Goal: Task Accomplishment & Management: Manage account settings

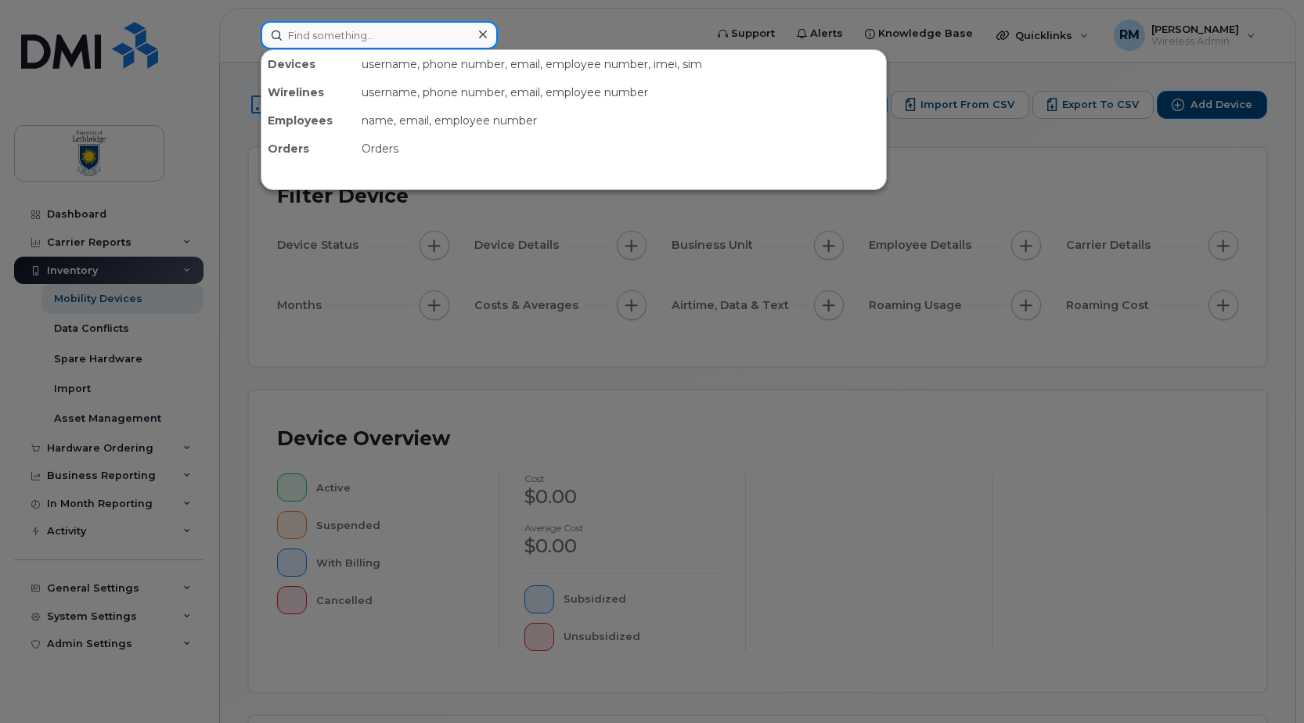
click at [301, 34] on input at bounding box center [379, 35] width 237 height 28
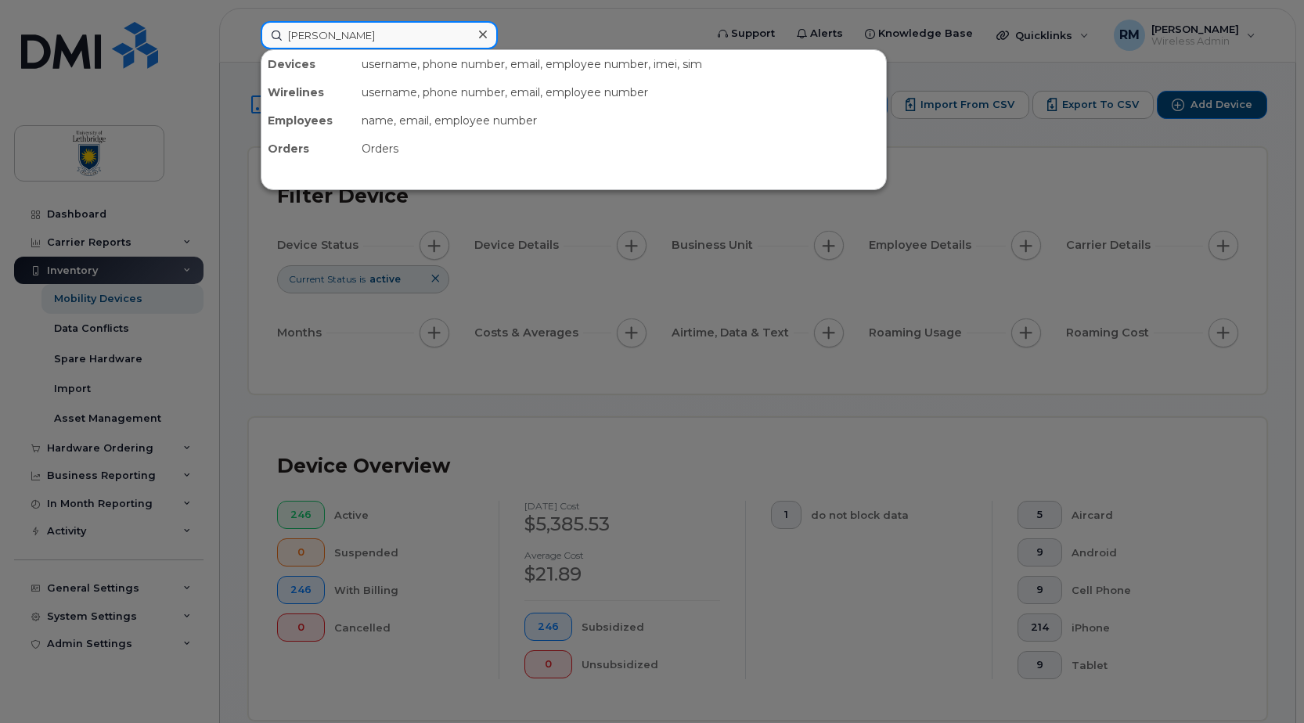
type input "brett"
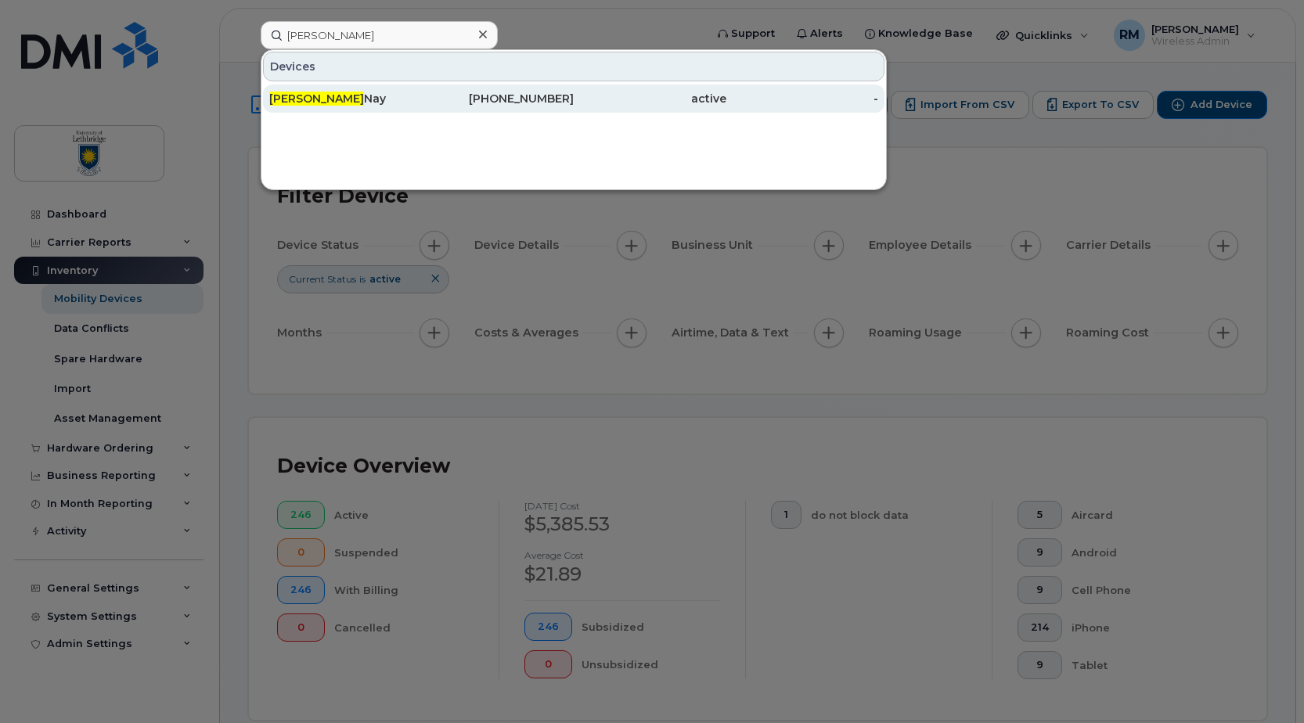
click at [312, 96] on div "Brett Nay" at bounding box center [345, 99] width 153 height 16
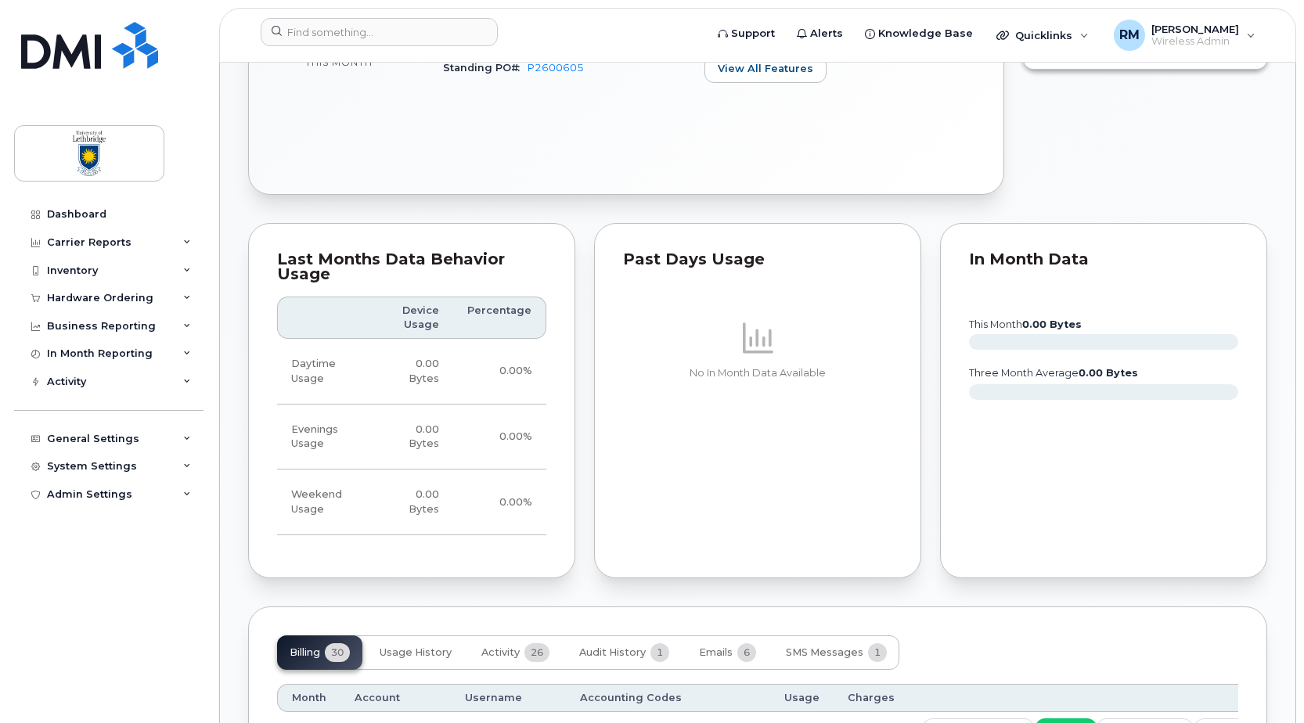
scroll to position [548, 0]
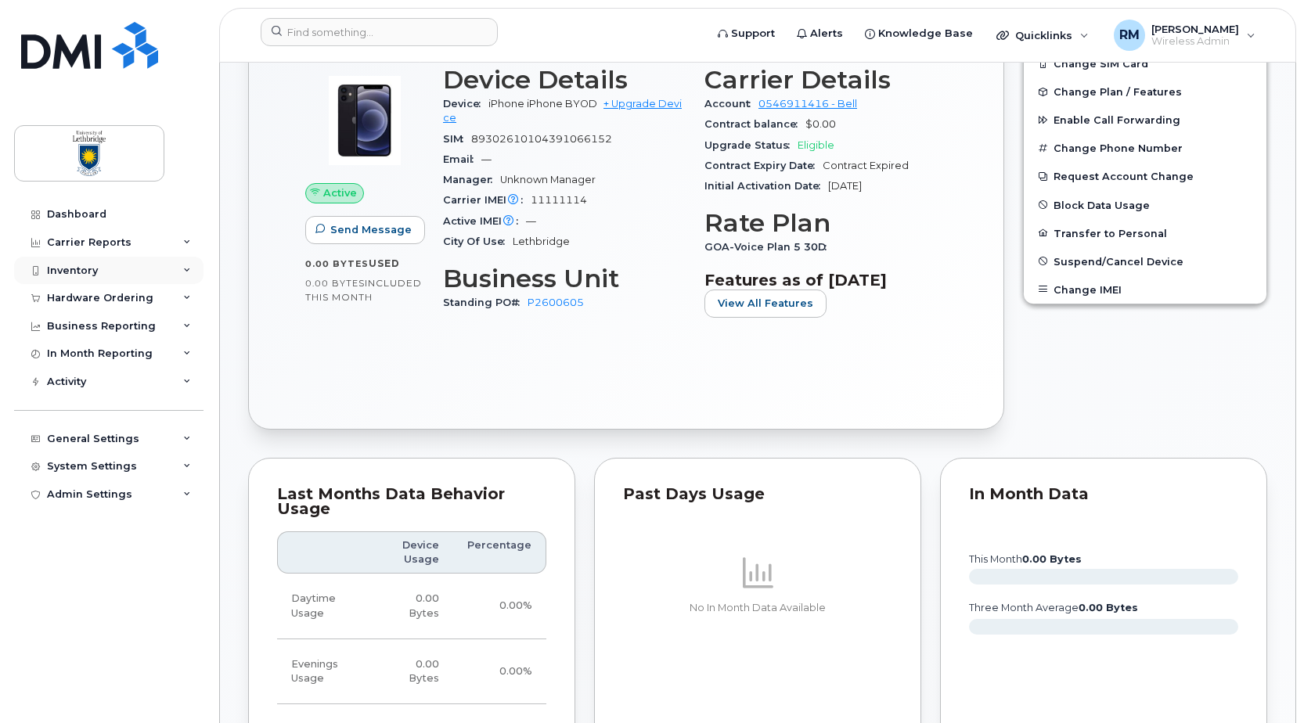
click at [81, 270] on div "Inventory" at bounding box center [72, 271] width 51 height 13
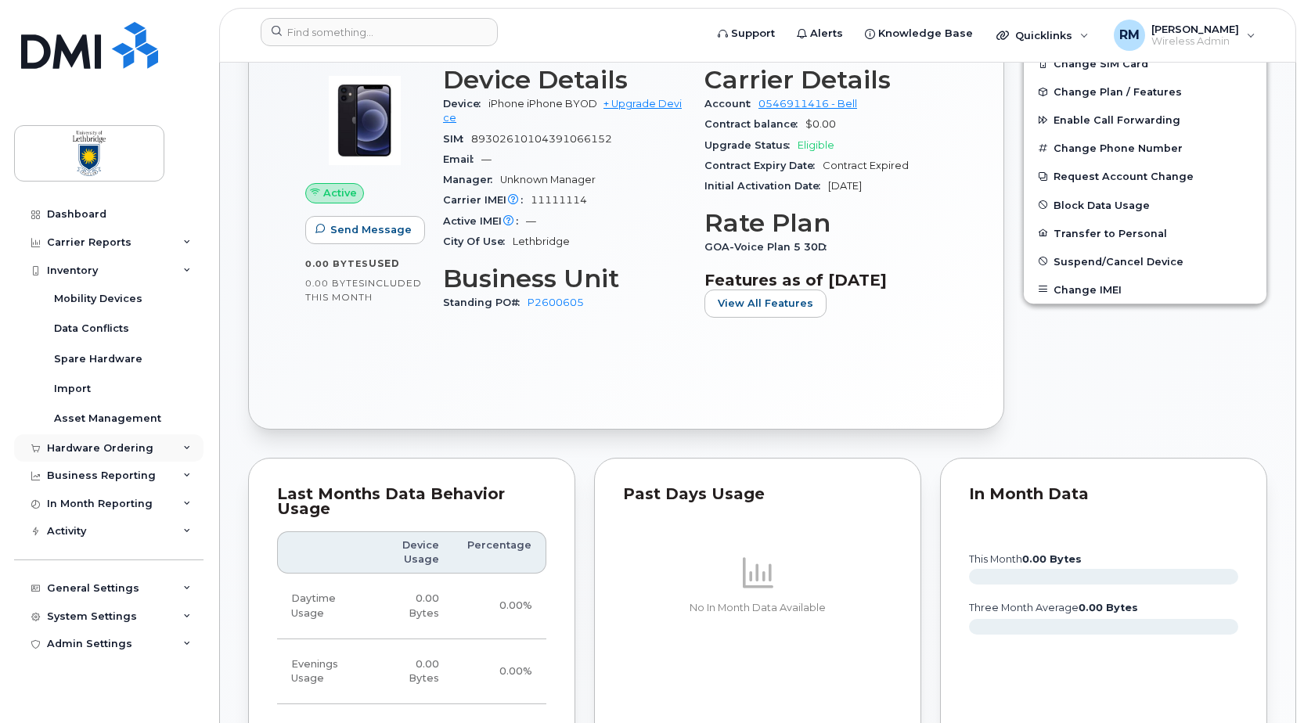
click at [86, 453] on div "Hardware Ordering" at bounding box center [100, 448] width 106 height 13
click at [62, 504] on div "Orders" at bounding box center [73, 507] width 38 height 14
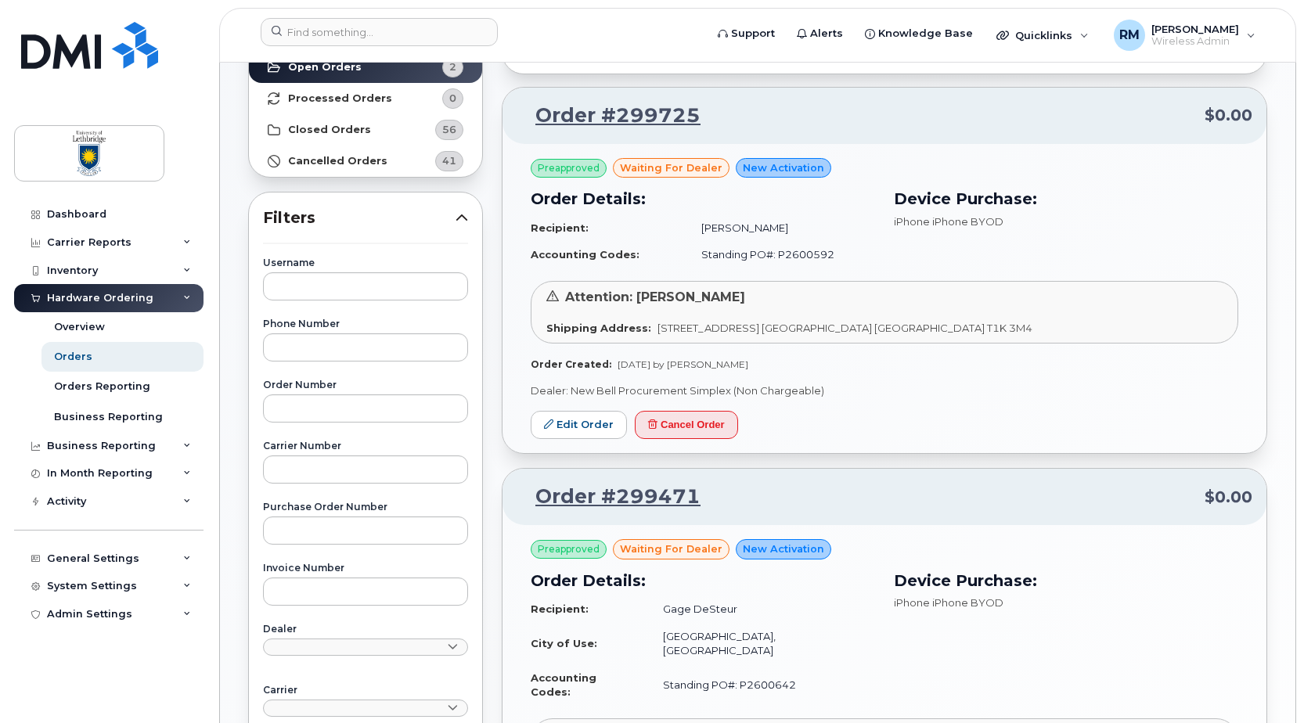
scroll to position [235, 0]
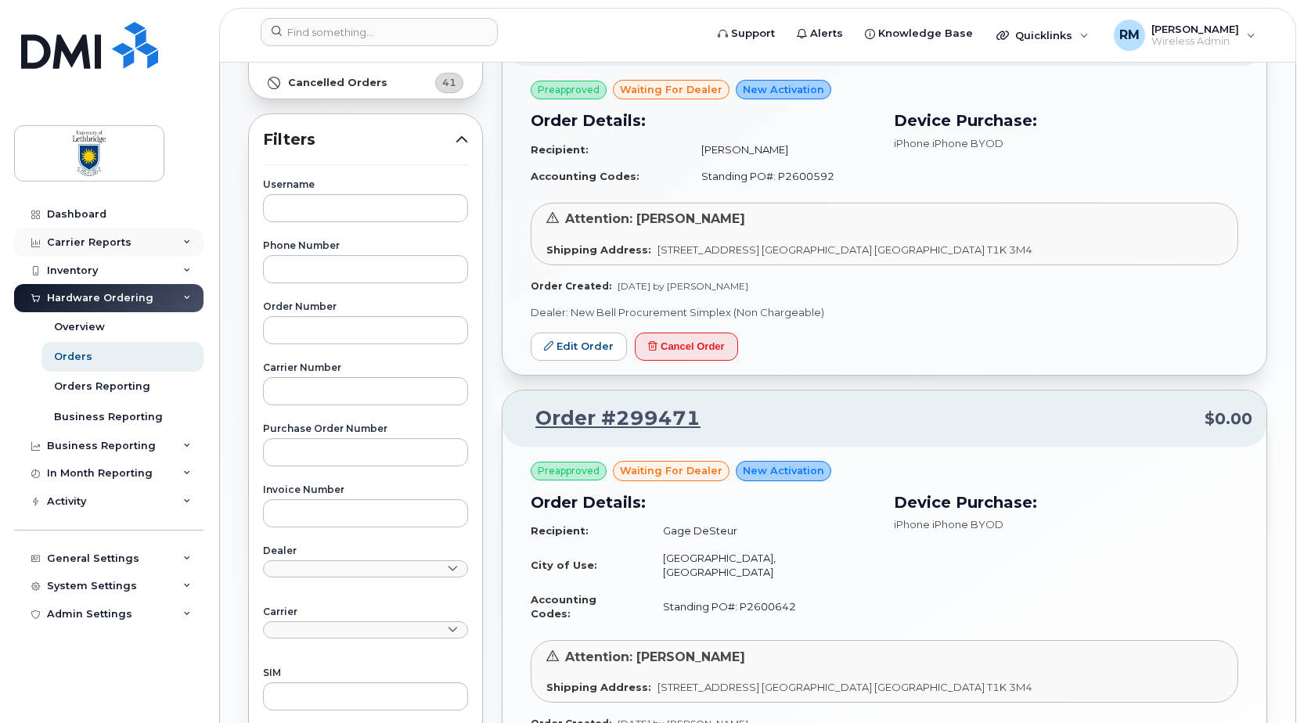
click at [83, 242] on div "Carrier Reports" at bounding box center [89, 242] width 85 height 13
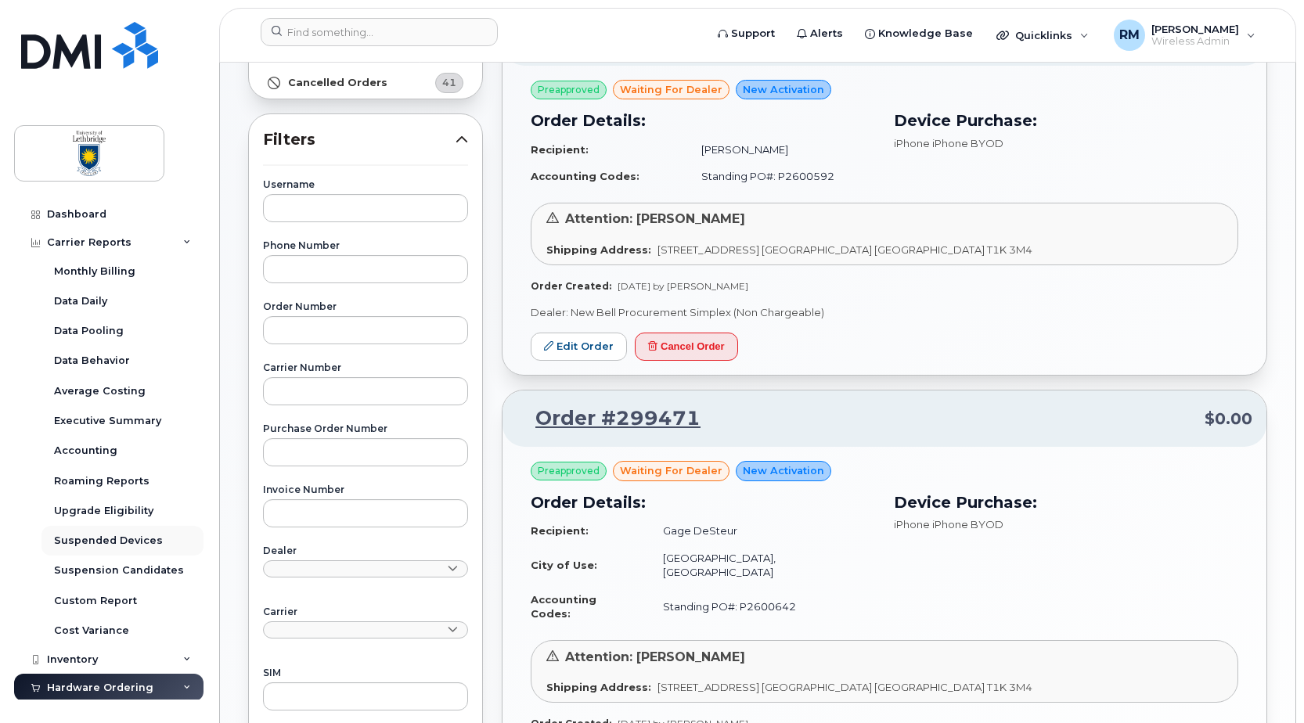
scroll to position [157, 0]
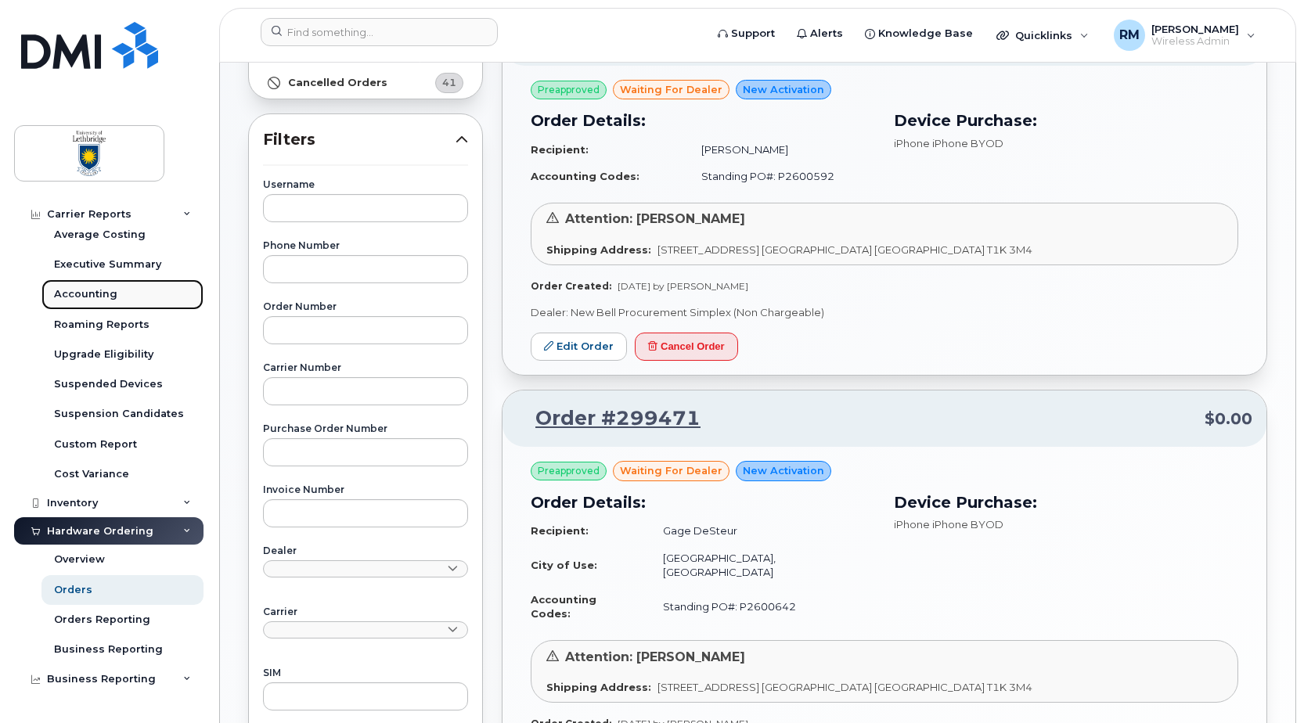
click at [88, 293] on div "Accounting" at bounding box center [85, 294] width 63 height 14
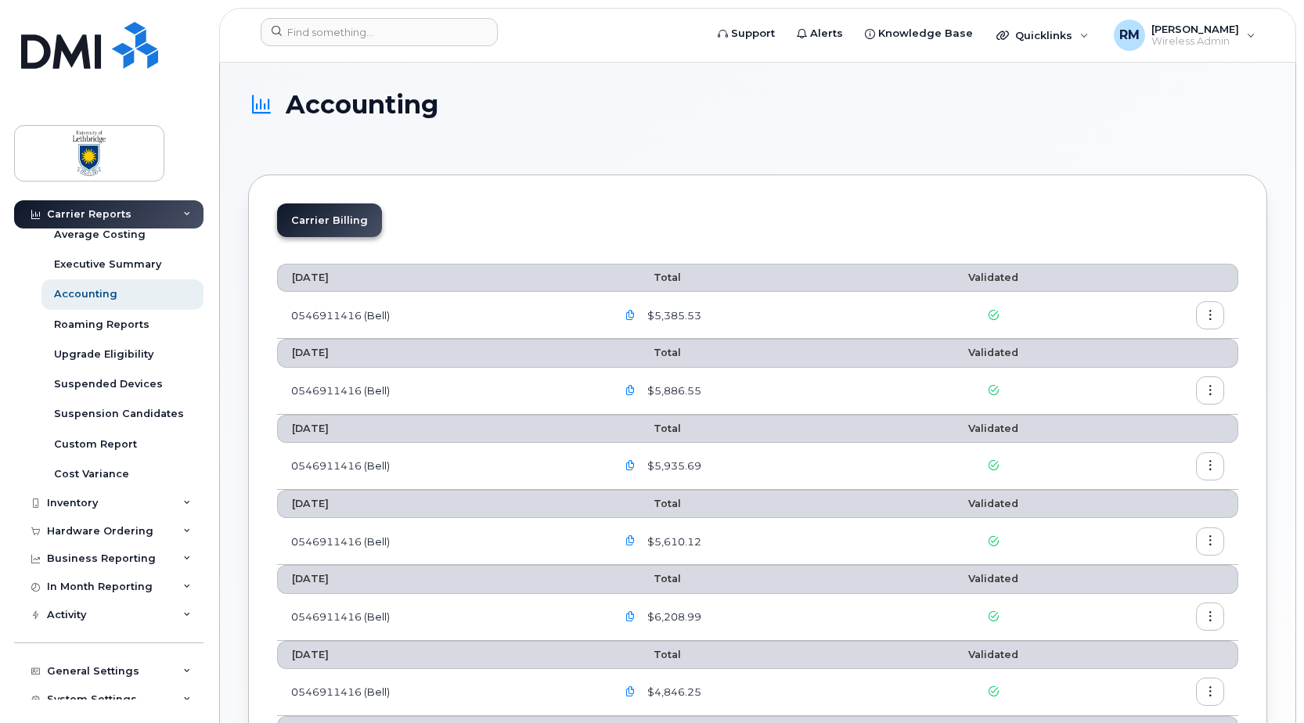
click at [1207, 313] on icon "button" at bounding box center [1211, 316] width 10 height 10
click at [1141, 373] on span "Download" at bounding box center [1139, 379] width 61 height 14
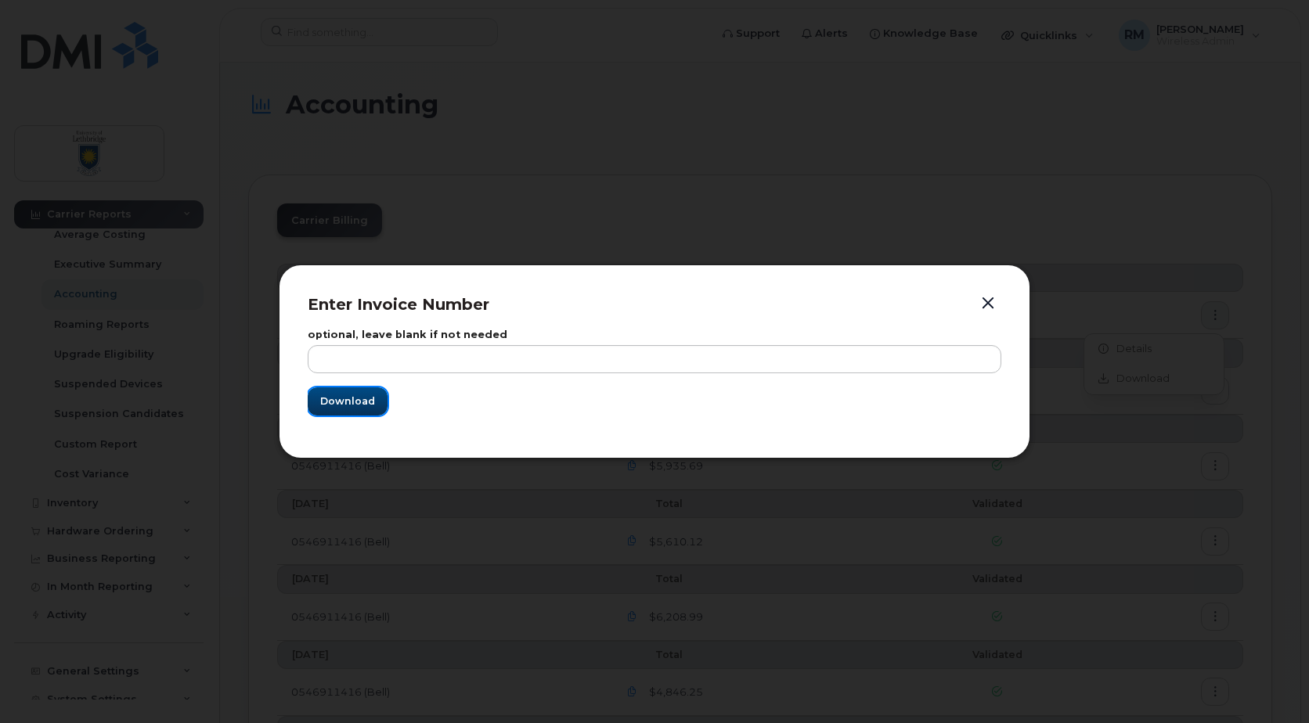
drag, startPoint x: 355, startPoint y: 399, endPoint x: 413, endPoint y: 398, distance: 57.9
click at [355, 399] on span "Download" at bounding box center [347, 401] width 55 height 15
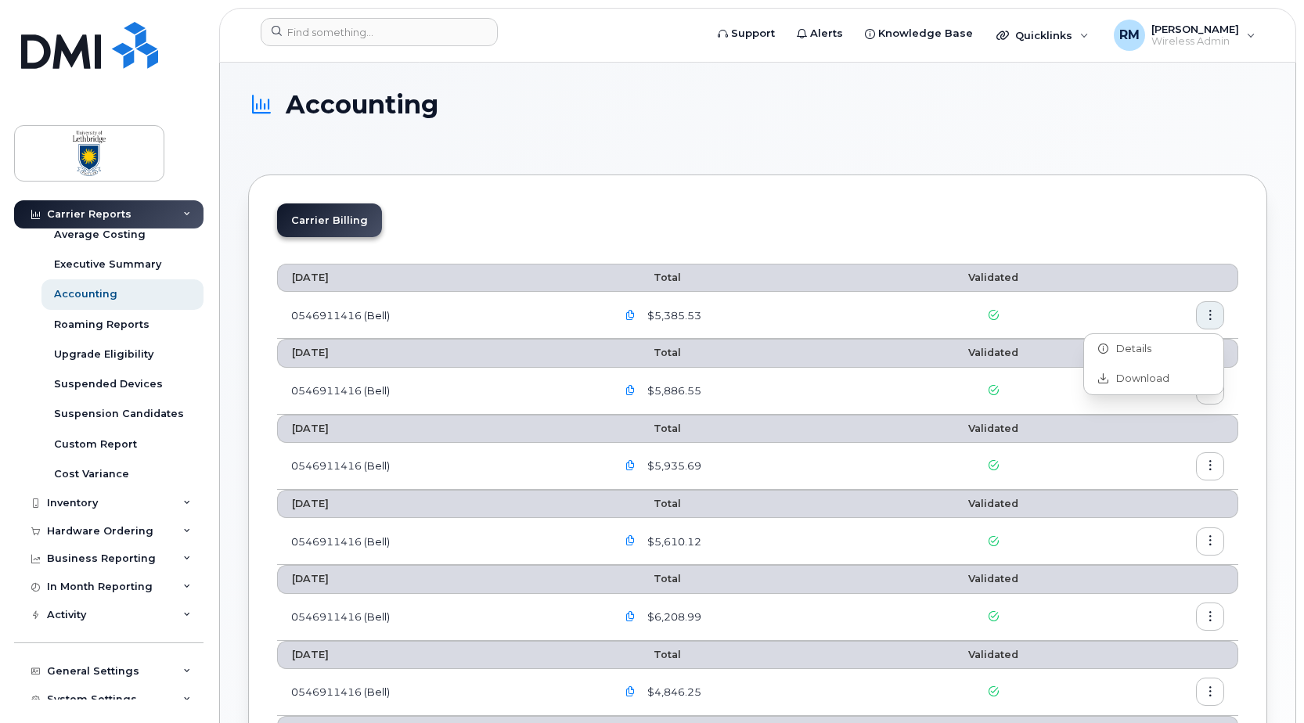
click at [636, 317] on icon "button" at bounding box center [631, 316] width 10 height 10
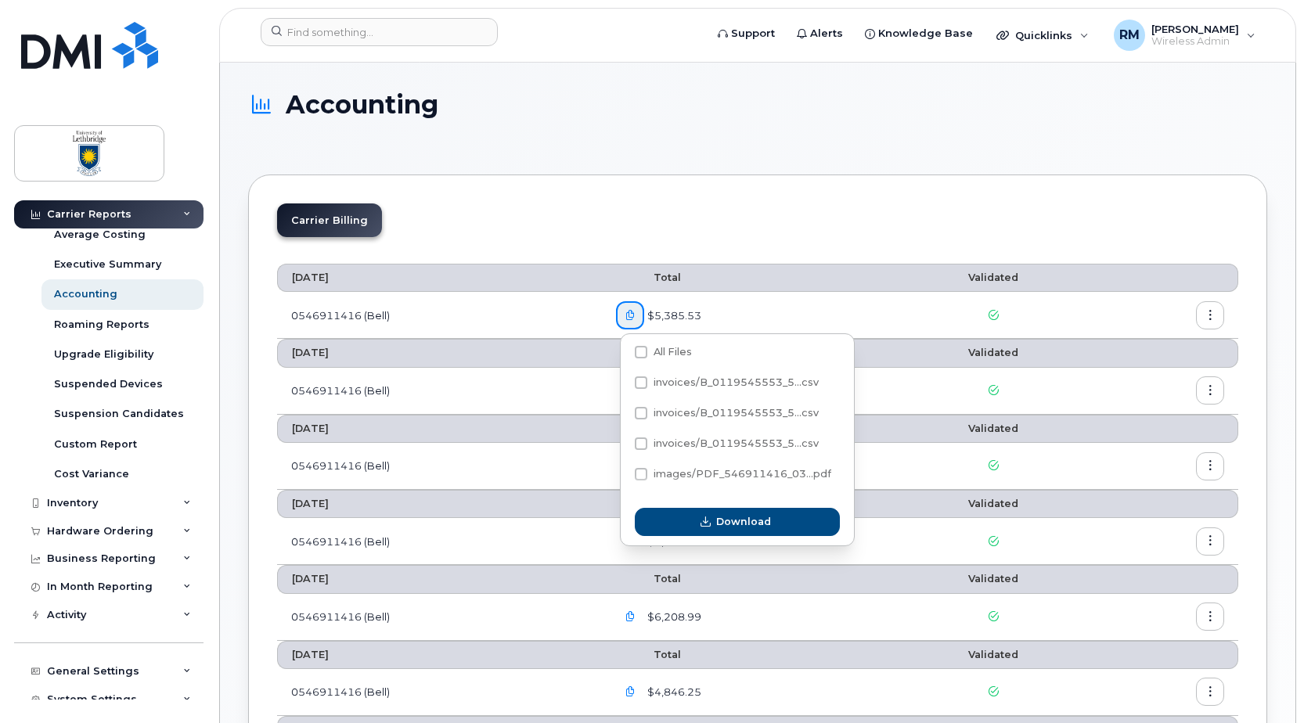
click at [794, 201] on div "Carrier Billing September 2025 Total Validated 0546911416 (Bell) $5,385.53 Augu…" at bounding box center [757, 720] width 1019 height 1091
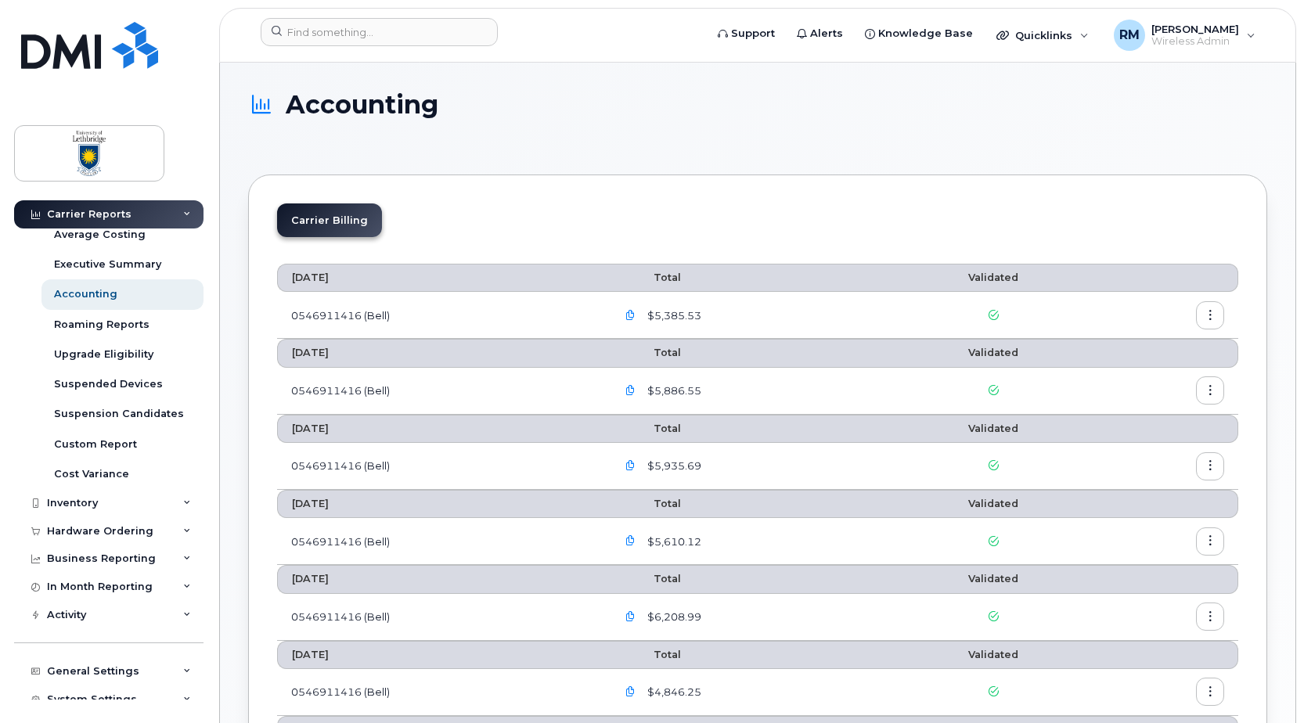
click at [1215, 316] on icon "button" at bounding box center [1211, 316] width 10 height 10
click at [635, 311] on icon "button" at bounding box center [631, 316] width 10 height 10
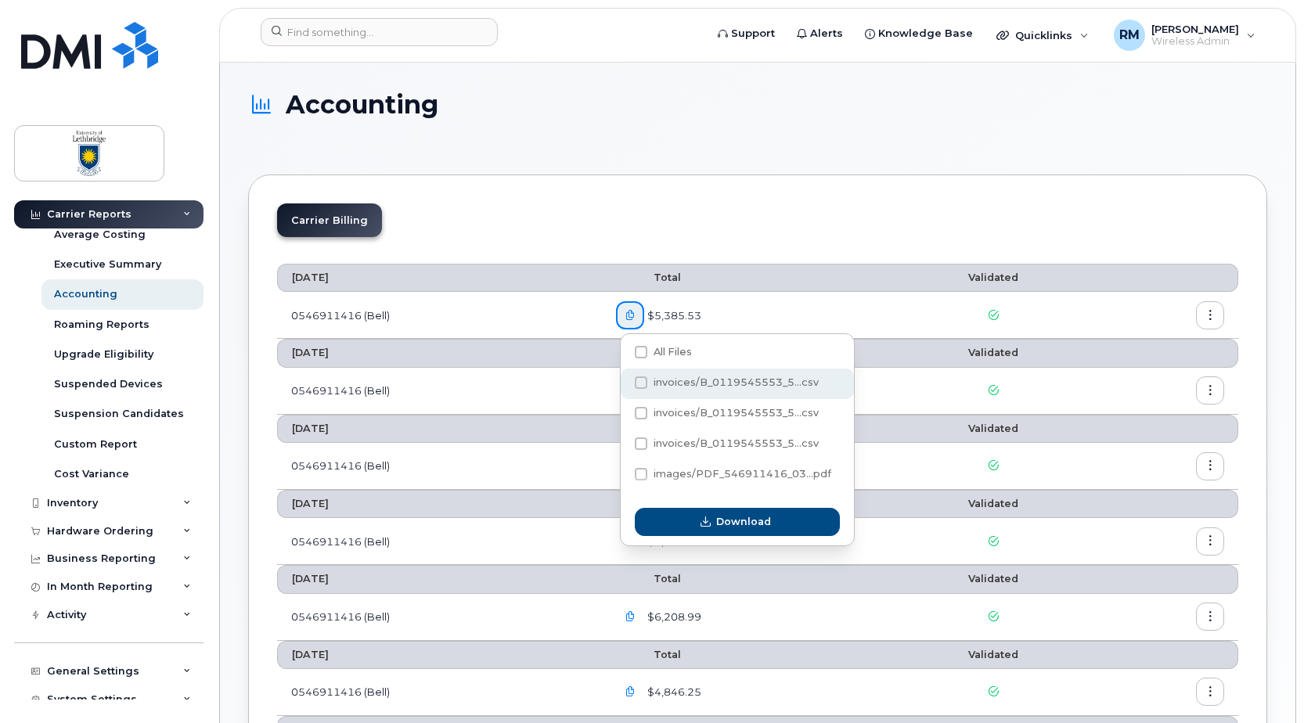
click at [637, 382] on span at bounding box center [641, 383] width 13 height 13
click at [624, 382] on input "invoices/B_0119545553_5...csv" at bounding box center [620, 384] width 8 height 8
checkbox input "true"
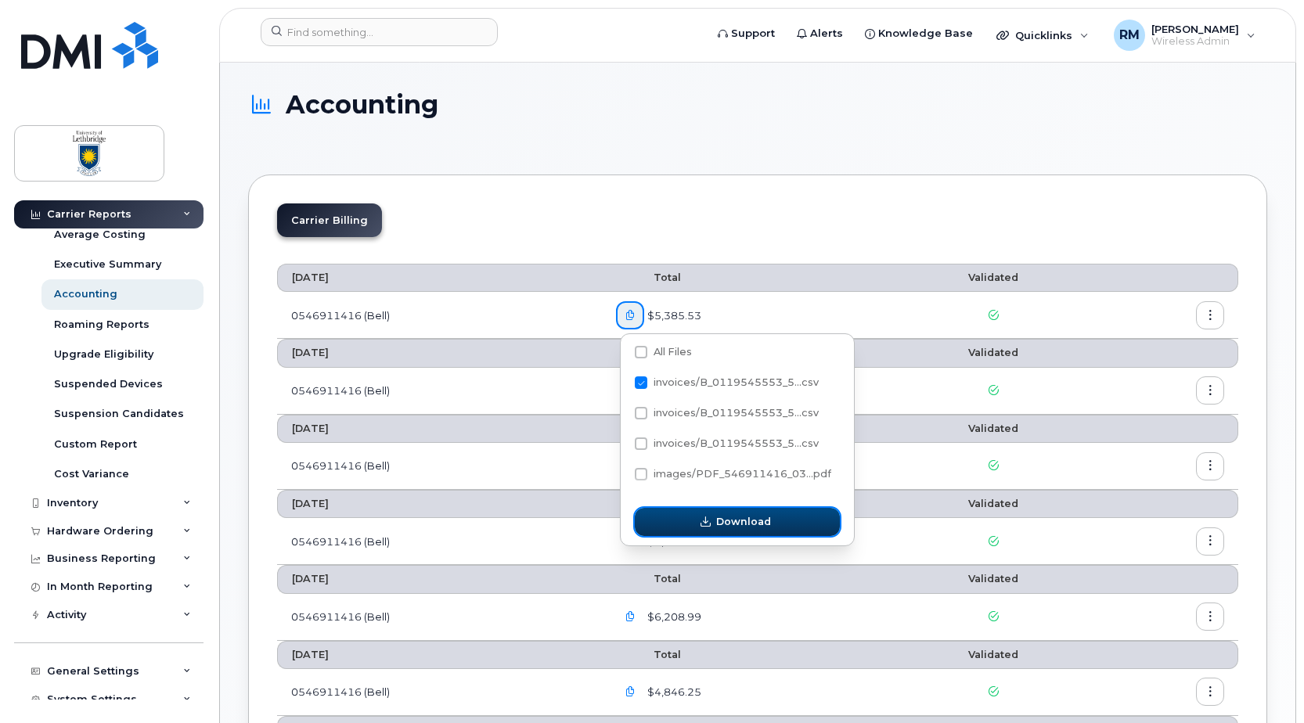
click at [732, 523] on span "Download" at bounding box center [743, 521] width 55 height 15
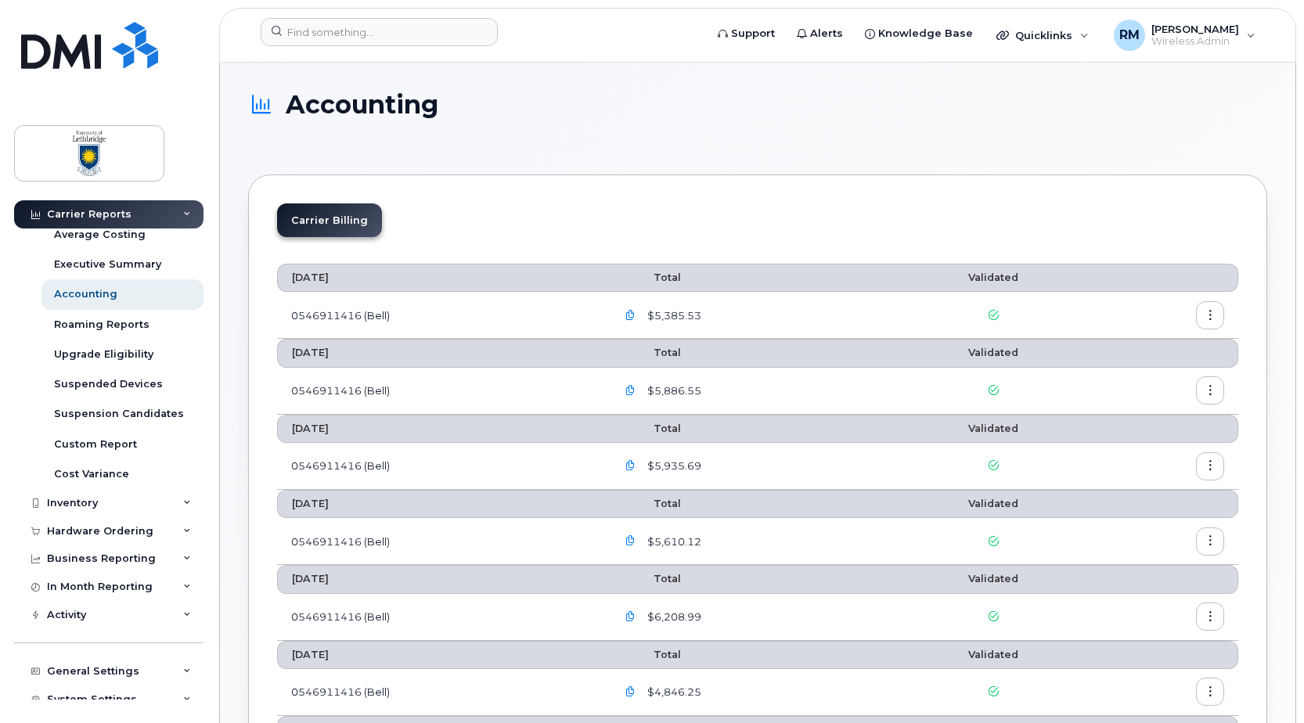
click at [801, 101] on h1 "Accounting" at bounding box center [754, 104] width 1012 height 27
click at [680, 314] on span "$5,385.53" at bounding box center [672, 315] width 57 height 15
click at [379, 320] on td "0546911416 (Bell)" at bounding box center [439, 315] width 325 height 47
click at [1206, 313] on icon "button" at bounding box center [1211, 316] width 10 height 10
click at [1145, 345] on span "Details" at bounding box center [1130, 349] width 43 height 14
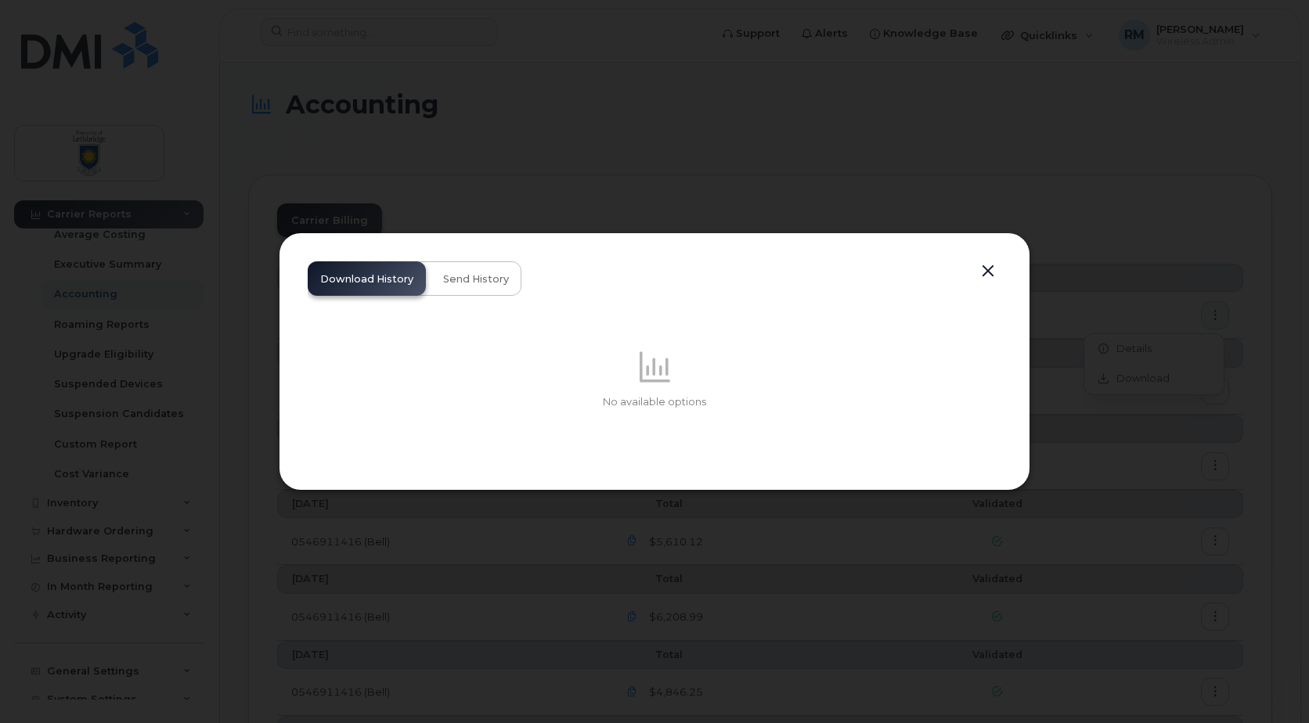
click at [981, 270] on button "button" at bounding box center [987, 272] width 23 height 22
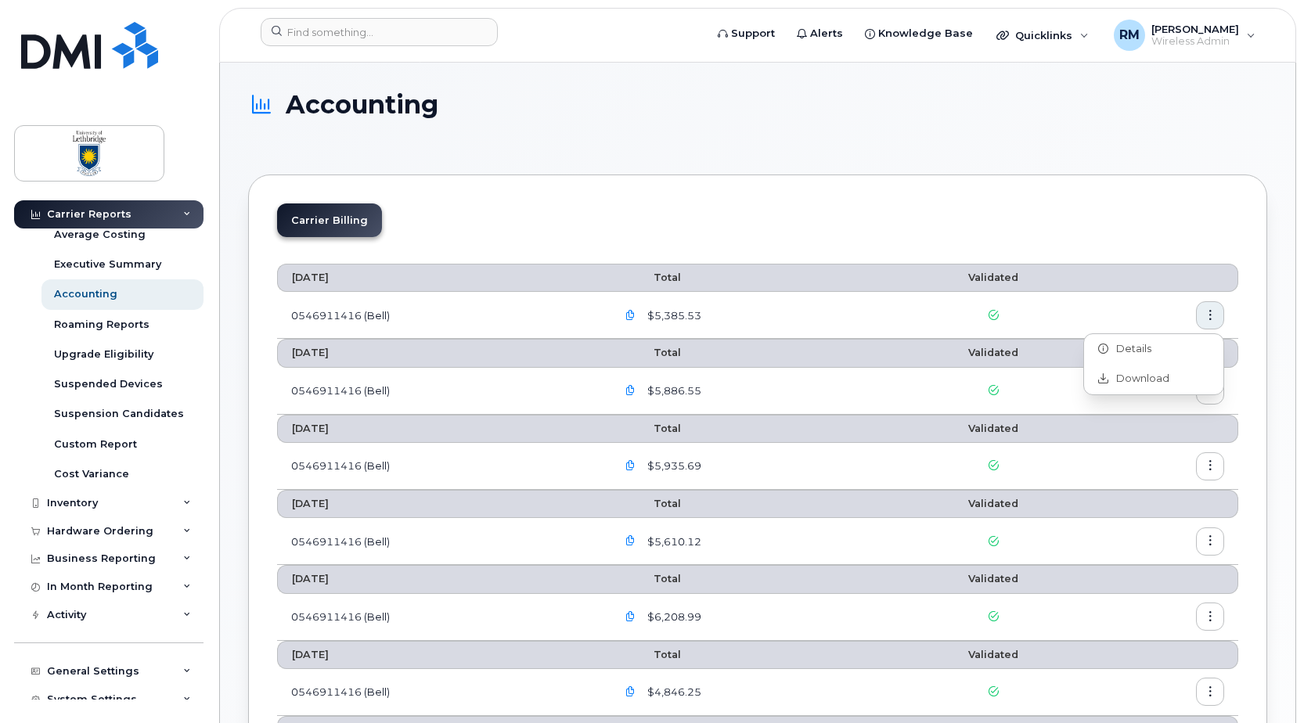
click at [635, 316] on icon "button" at bounding box center [631, 316] width 10 height 10
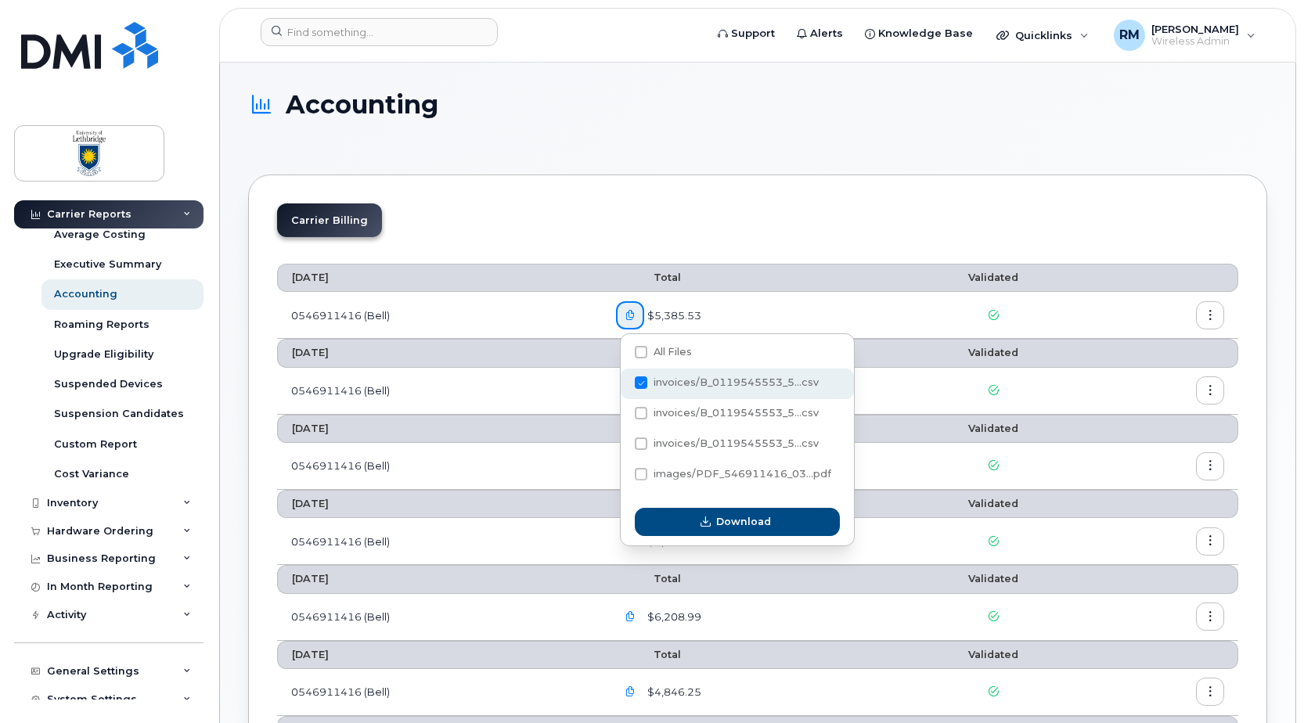
click at [639, 382] on span at bounding box center [641, 383] width 13 height 13
click at [624, 382] on input "invoices/B_0119545553_5...csv" at bounding box center [620, 384] width 8 height 8
checkbox input "false"
click at [649, 478] on label "images/PDF_546911416_03...pdf" at bounding box center [733, 474] width 197 height 13
click at [624, 478] on input "images/PDF_546911416_03...pdf" at bounding box center [620, 475] width 8 height 8
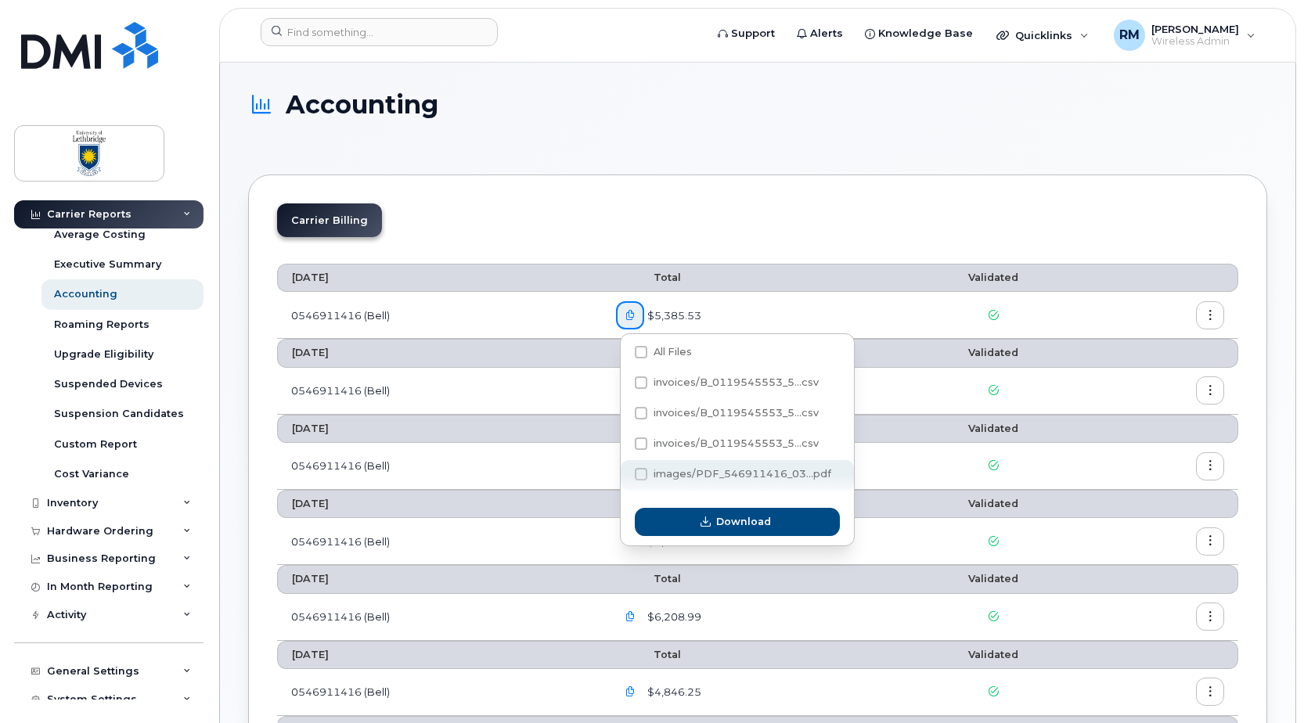
checkbox input "true"
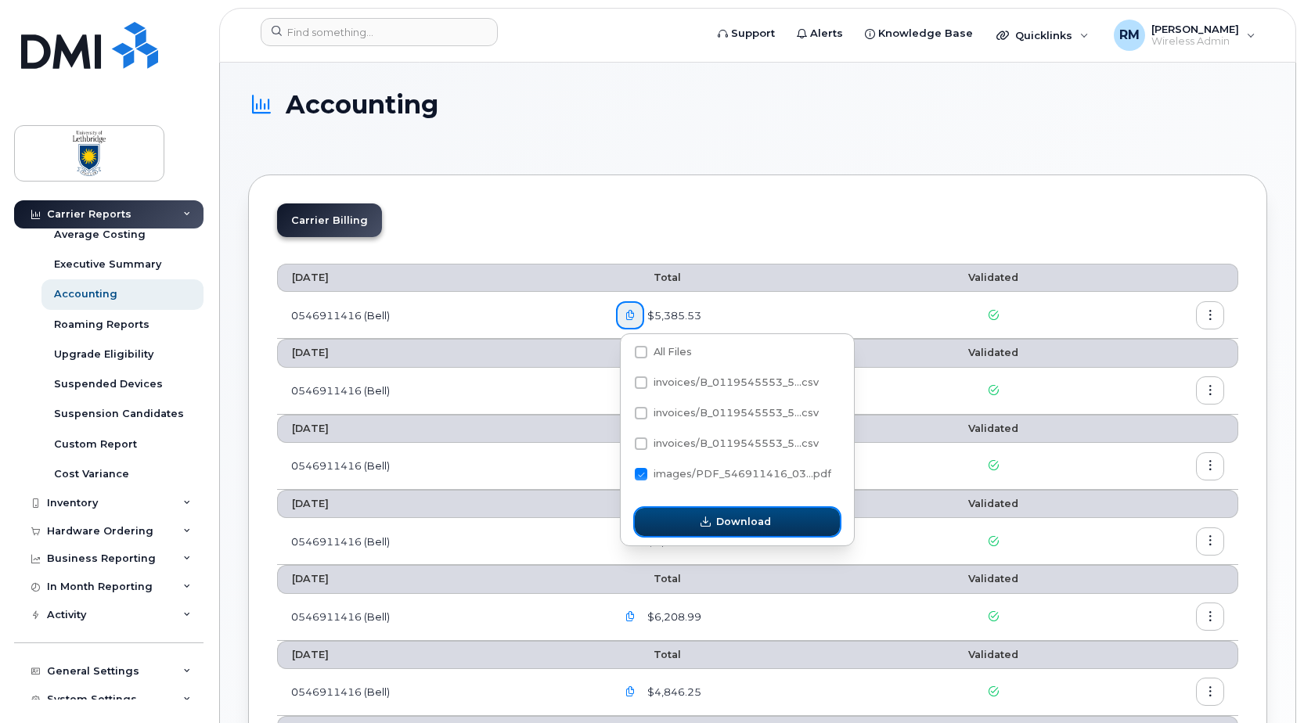
click at [736, 526] on span "Download" at bounding box center [743, 521] width 55 height 15
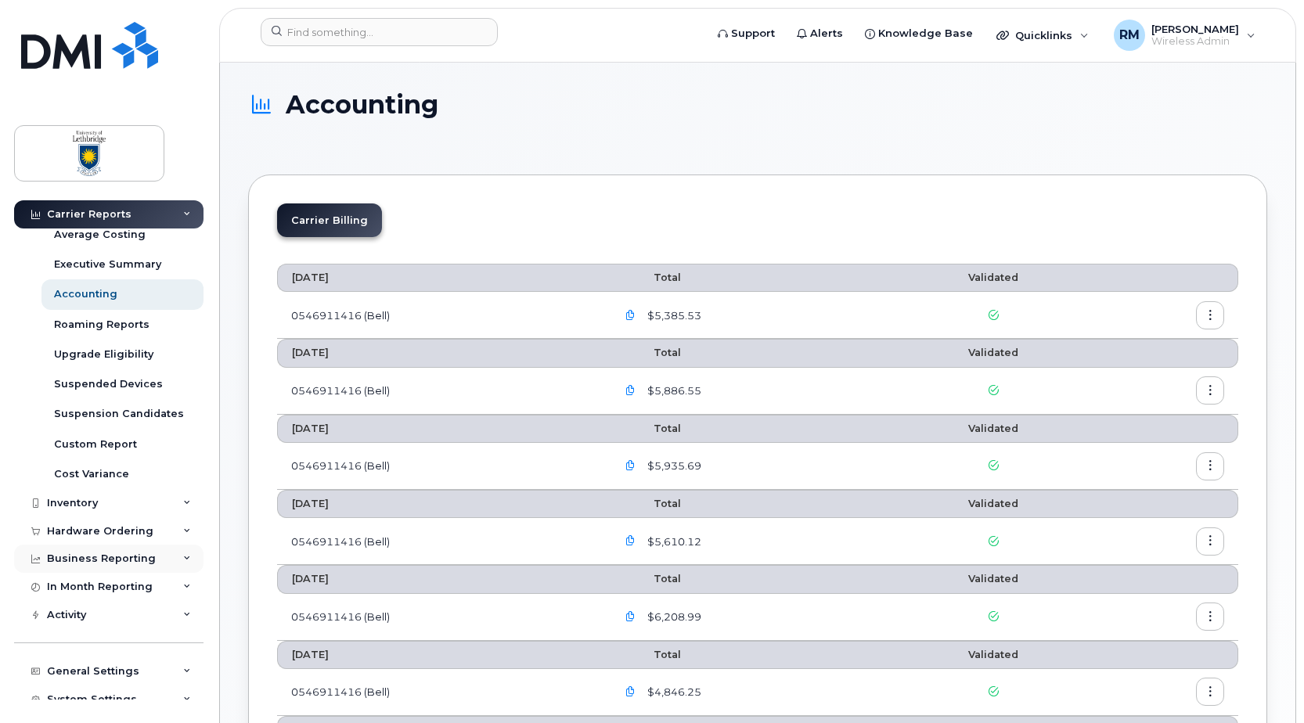
scroll to position [198, 0]
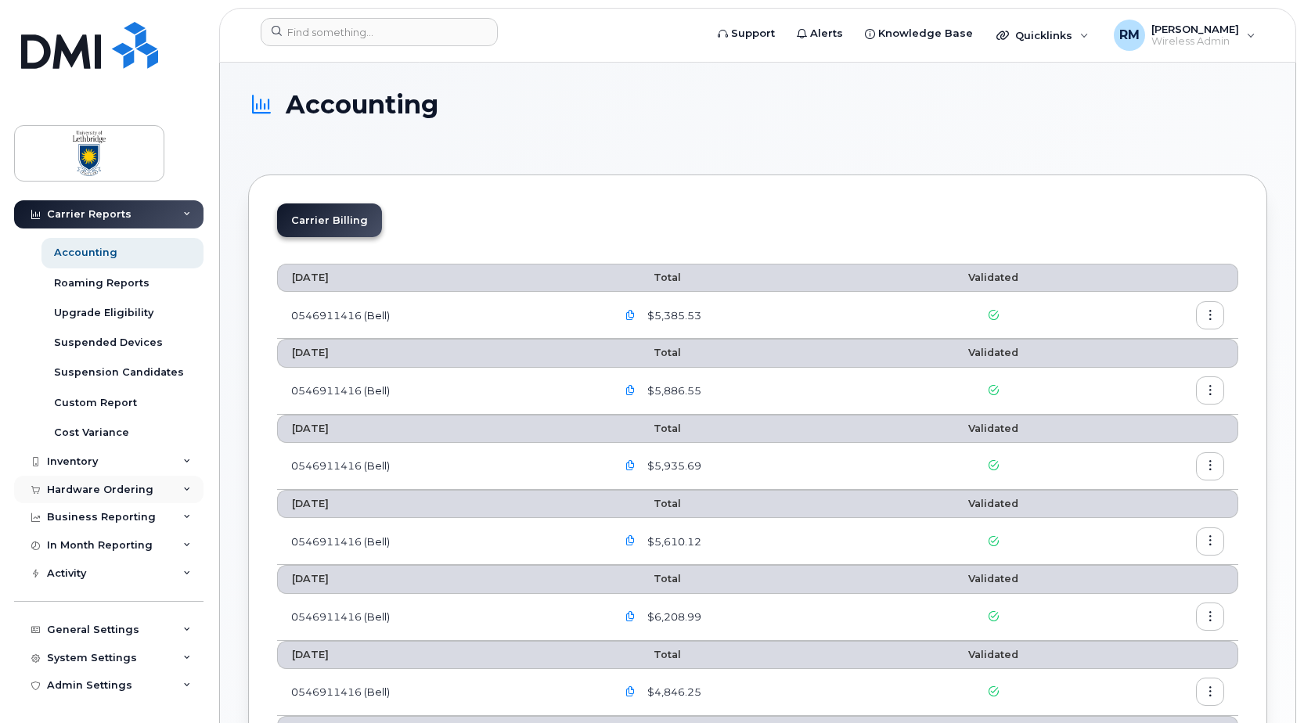
click at [58, 485] on div "Hardware Ordering" at bounding box center [100, 490] width 106 height 13
click at [75, 543] on div "Orders" at bounding box center [73, 549] width 38 height 14
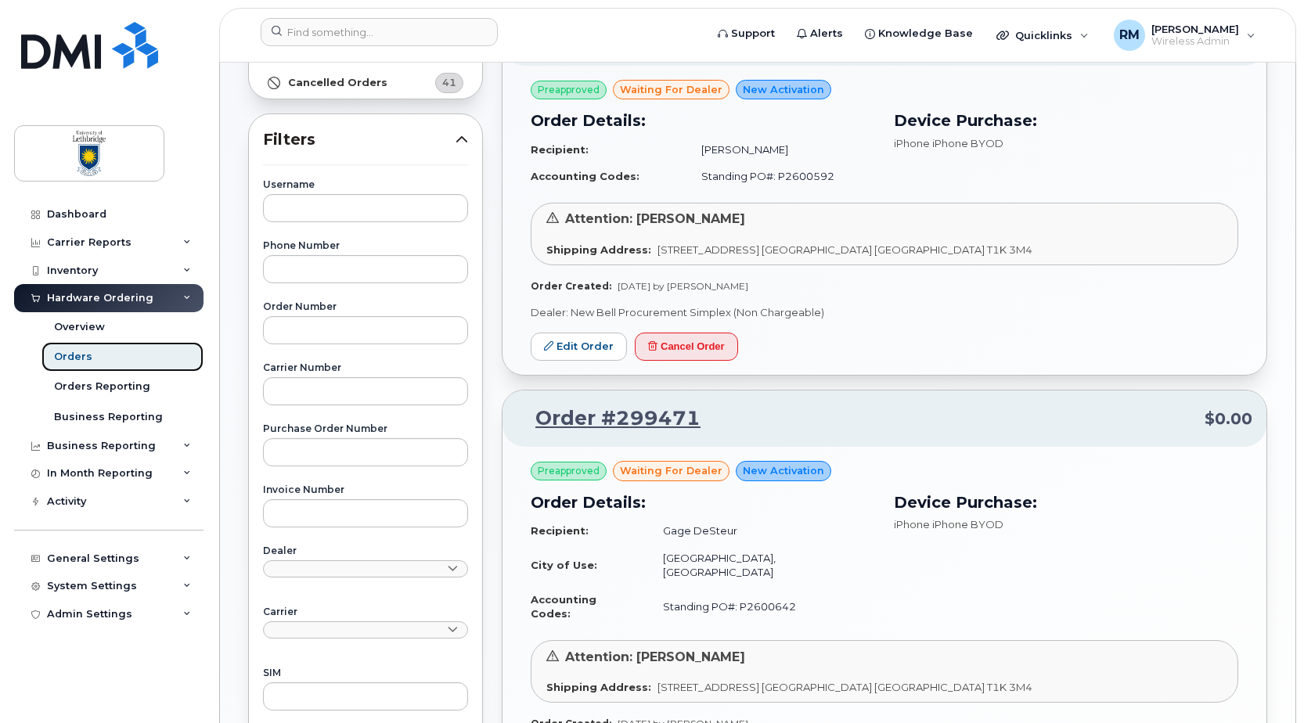
scroll to position [157, 0]
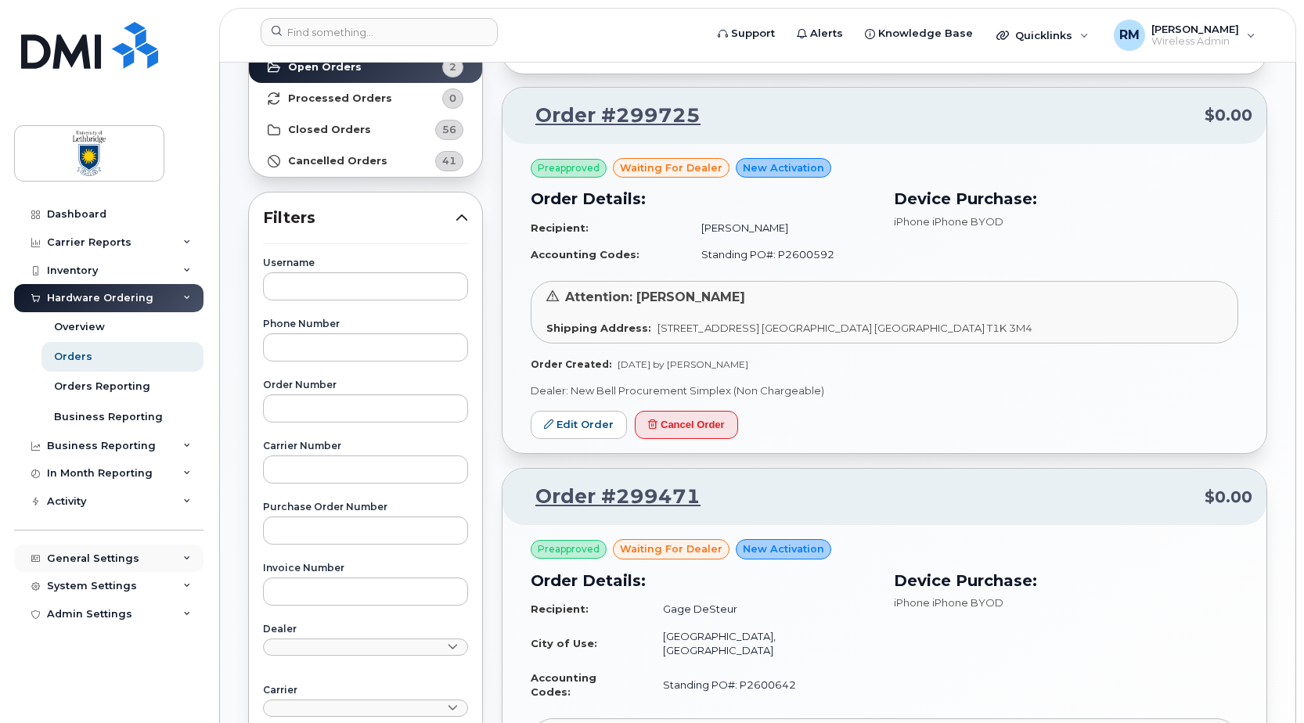
click at [71, 559] on div "General Settings" at bounding box center [93, 559] width 92 height 13
click at [127, 615] on div "Approval Mapping" at bounding box center [103, 618] width 99 height 14
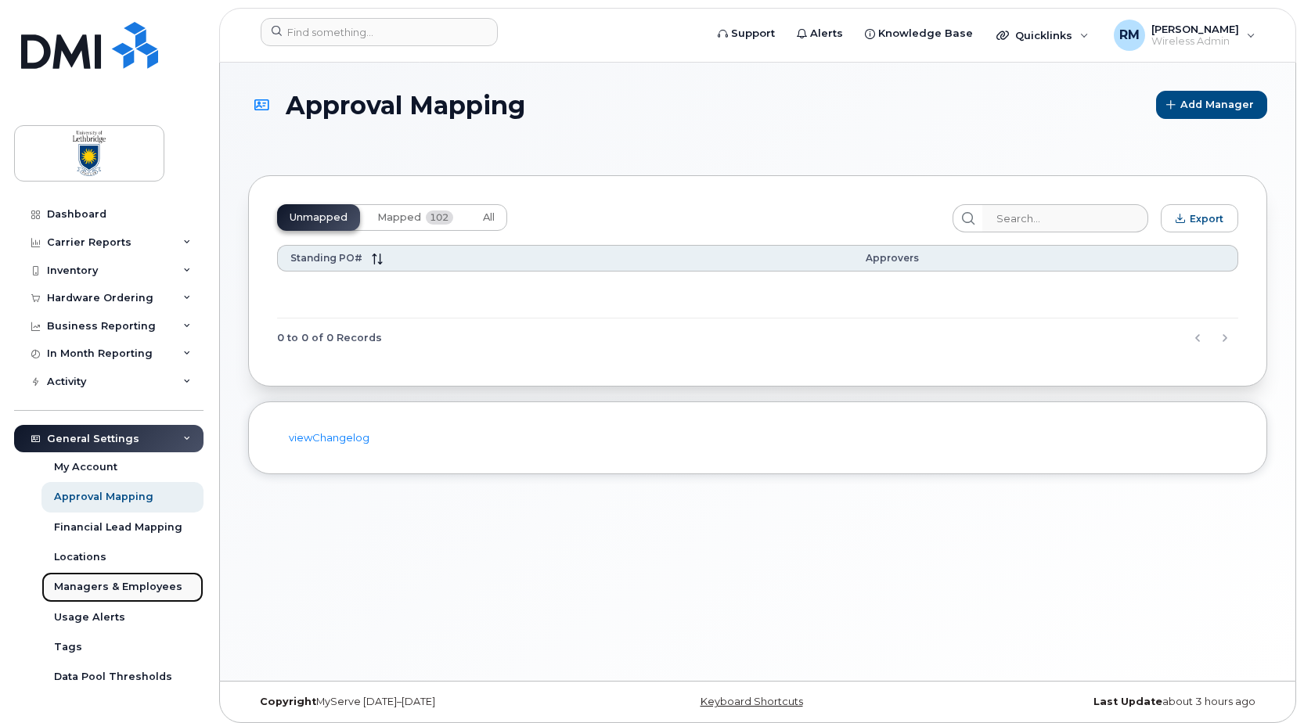
click at [85, 586] on div "Managers & Employees" at bounding box center [118, 587] width 128 height 14
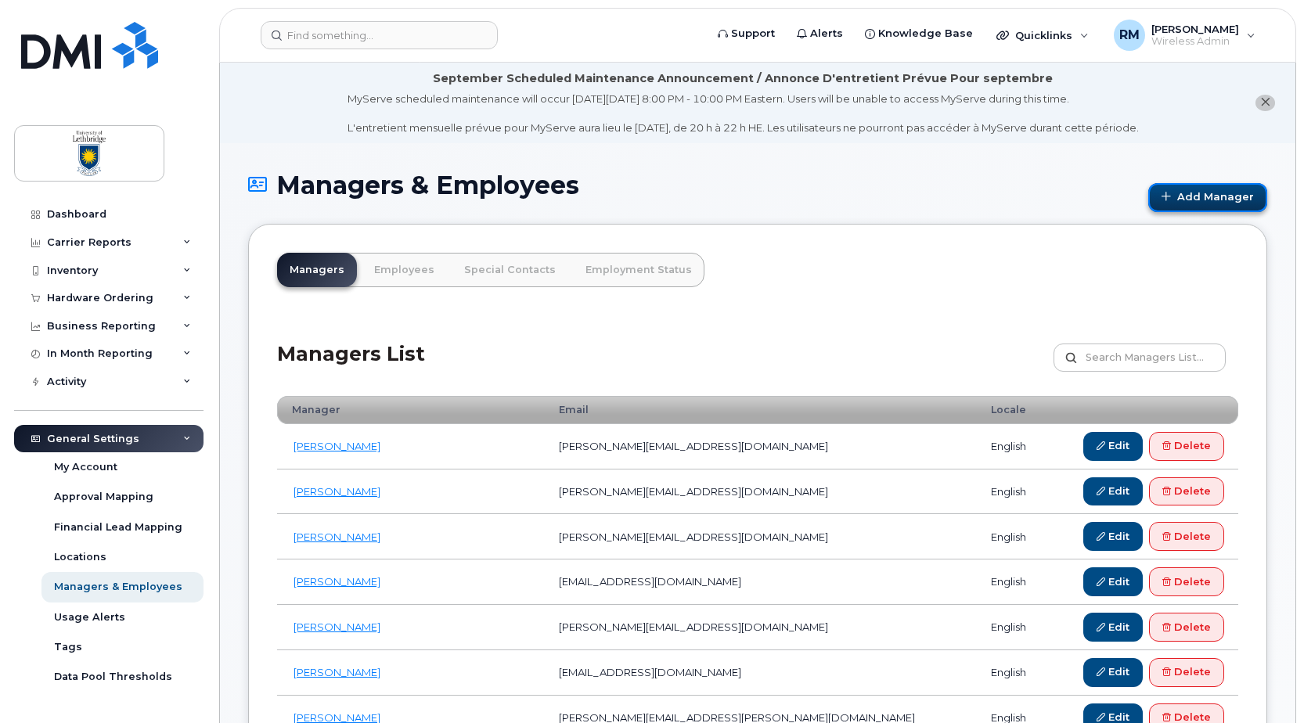
click at [1212, 198] on link "Add Manager" at bounding box center [1208, 197] width 119 height 29
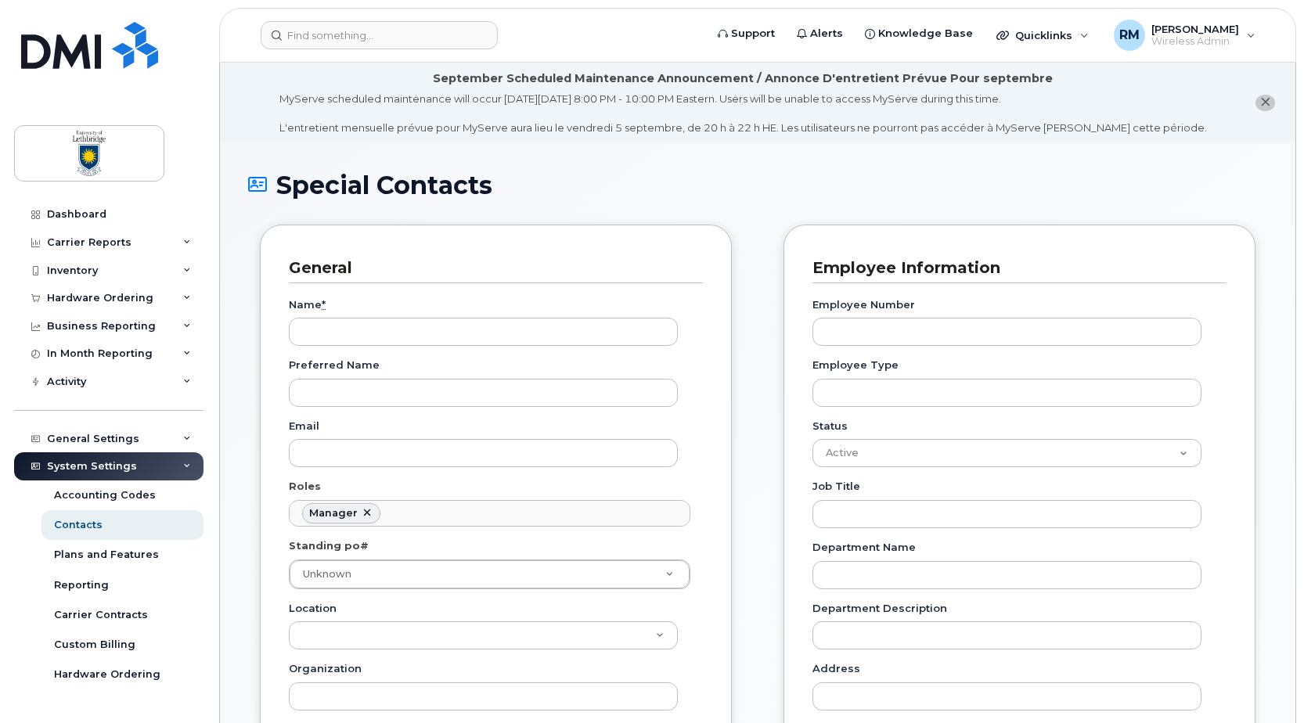
scroll to position [121, 0]
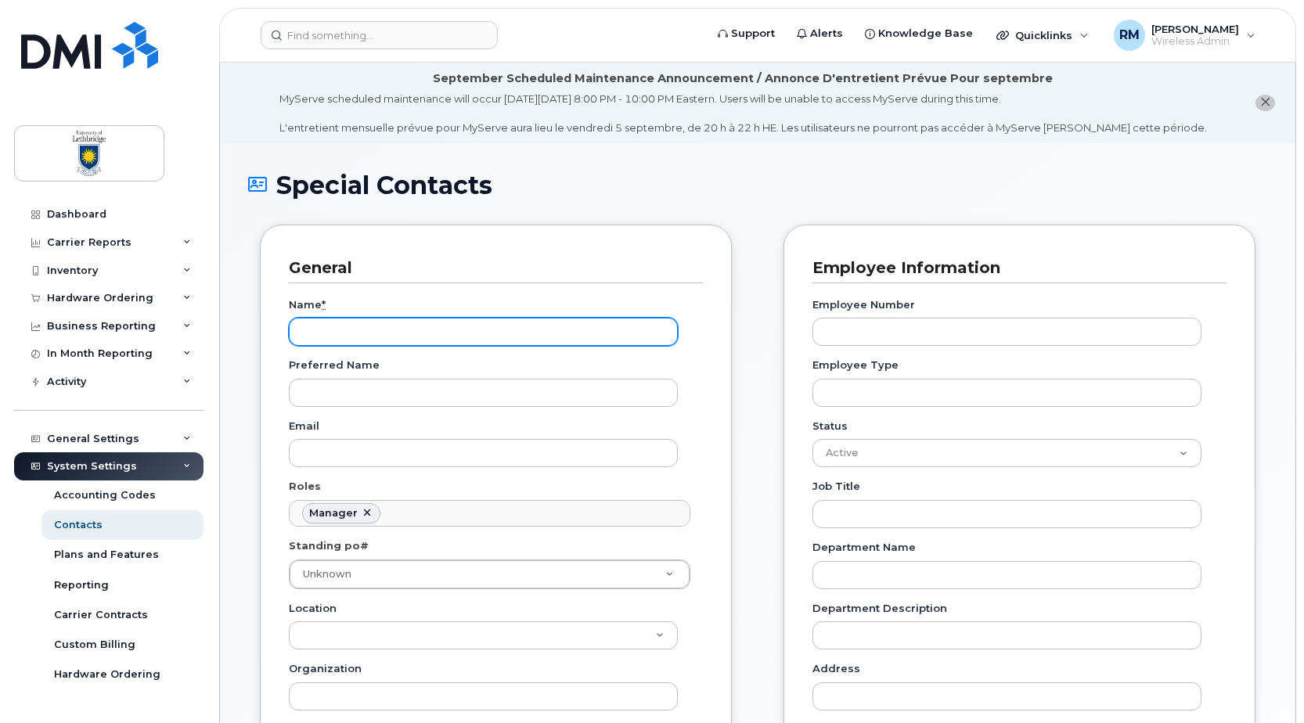
click at [377, 336] on input "Name *" at bounding box center [483, 332] width 389 height 28
type input "H"
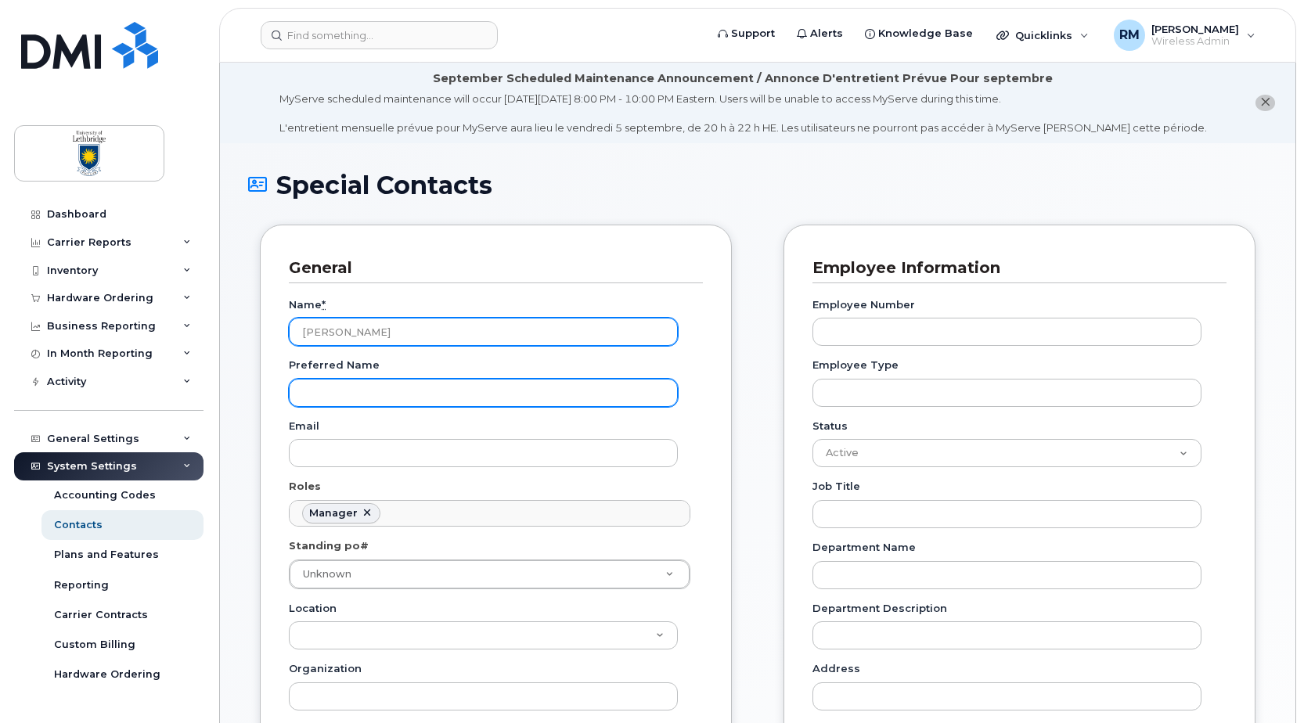
type input "John"
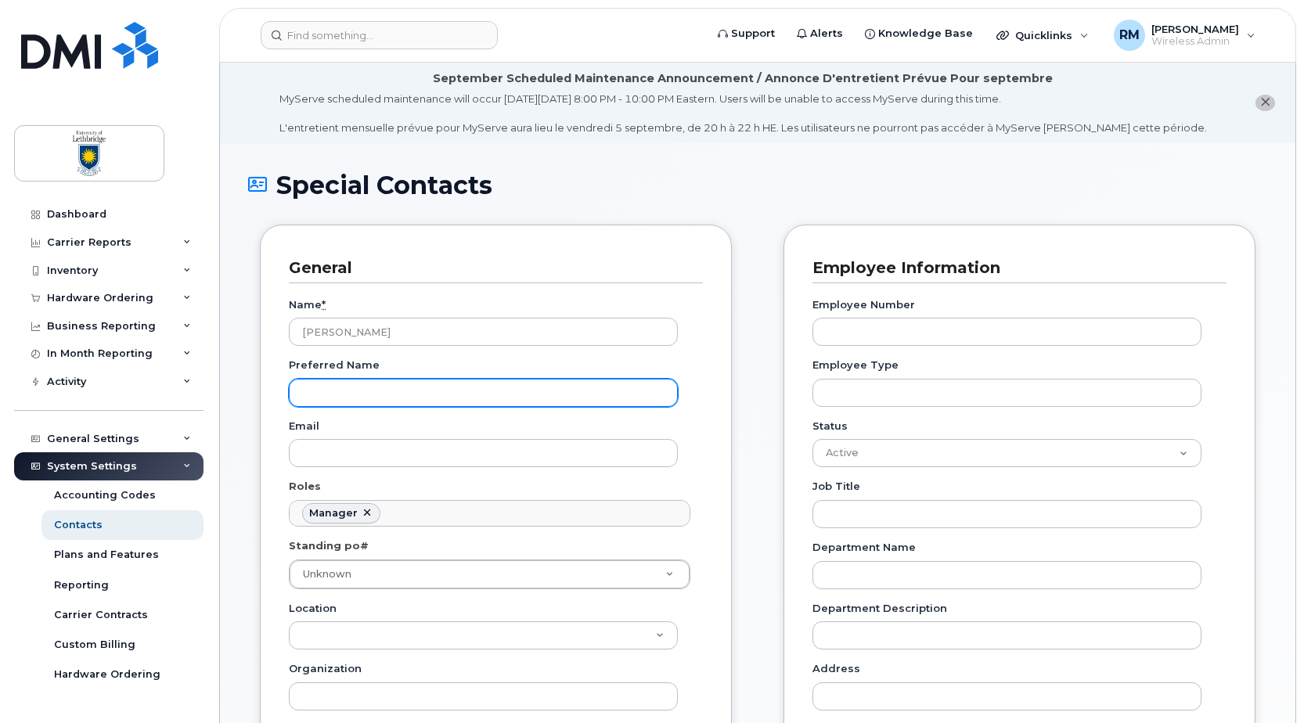
click at [320, 399] on input "Preferred Name" at bounding box center [483, 393] width 389 height 28
click at [326, 397] on input "Preferred Name" at bounding box center [483, 393] width 389 height 28
type input "O'Keefe"
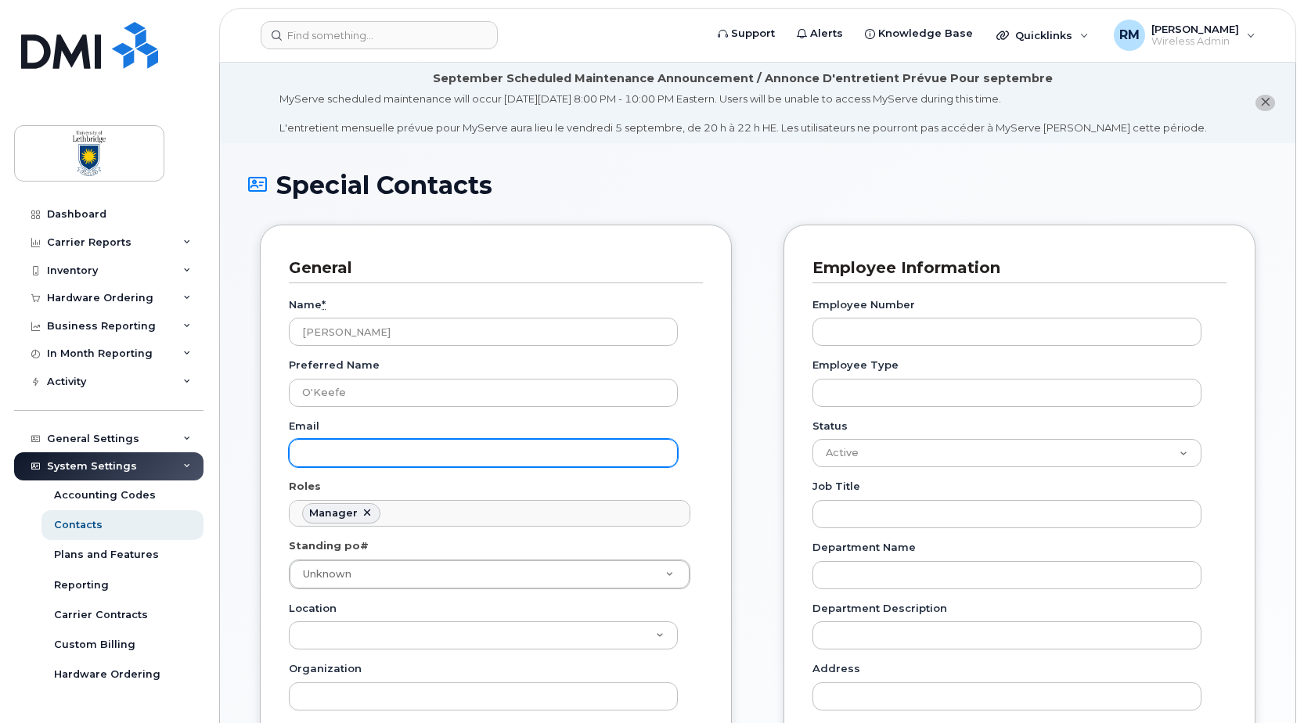
click at [327, 456] on input "Email" at bounding box center [483, 453] width 389 height 28
click at [315, 458] on input "Email" at bounding box center [483, 453] width 389 height 28
paste input "[PERSON_NAME][EMAIL_ADDRESS][PERSON_NAME][DOMAIN_NAME]"
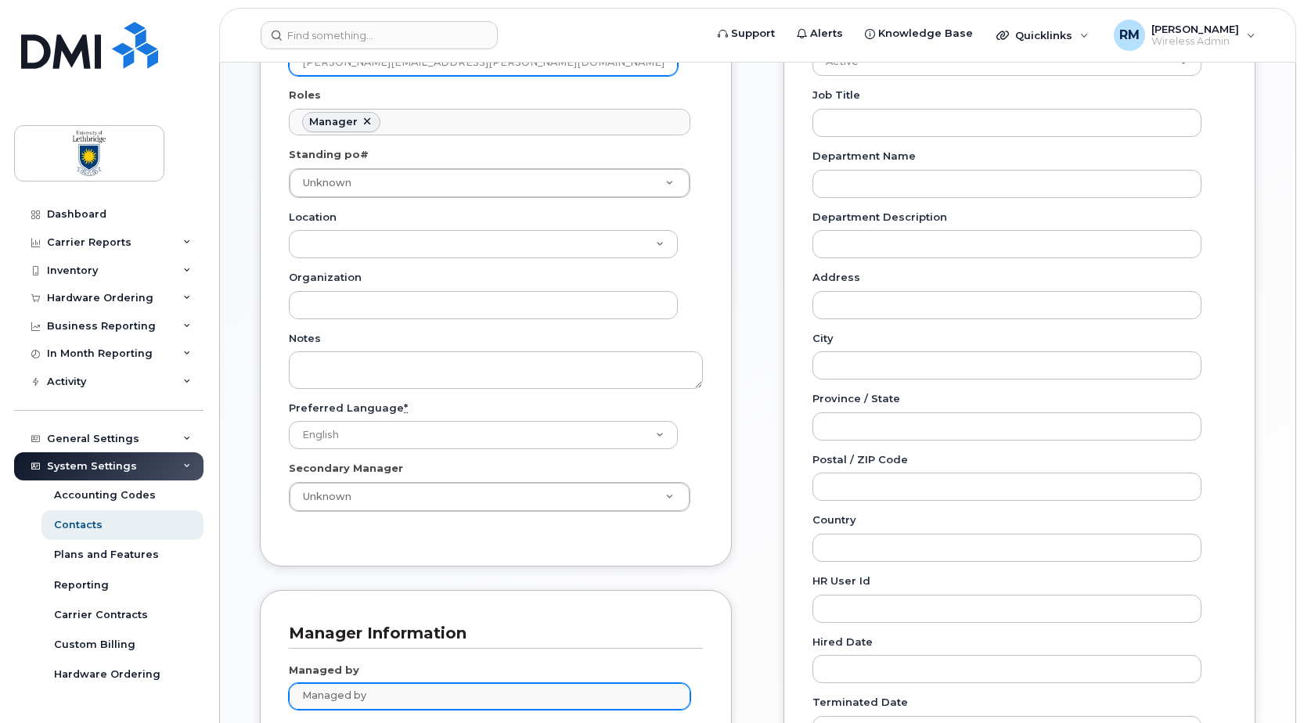
scroll to position [623, 0]
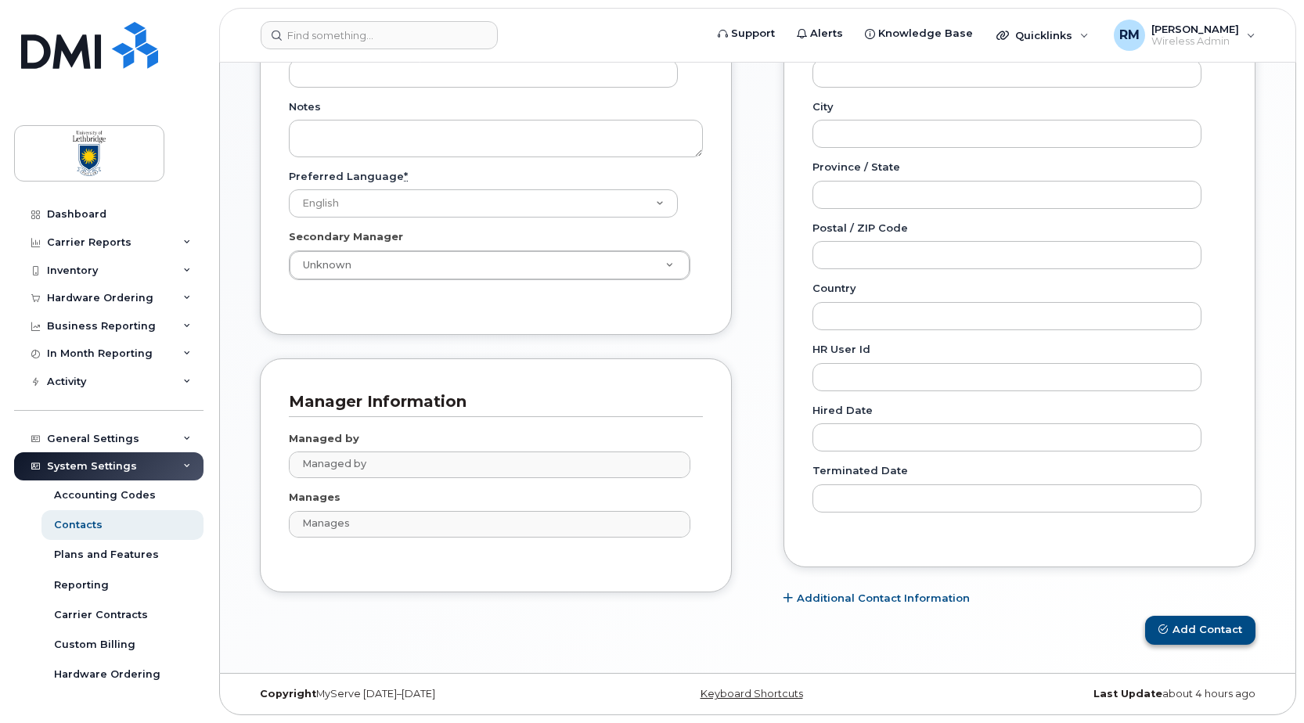
type input "[PERSON_NAME][EMAIL_ADDRESS][PERSON_NAME][DOMAIN_NAME]"
click at [1199, 627] on button "Add Contact" at bounding box center [1200, 630] width 110 height 29
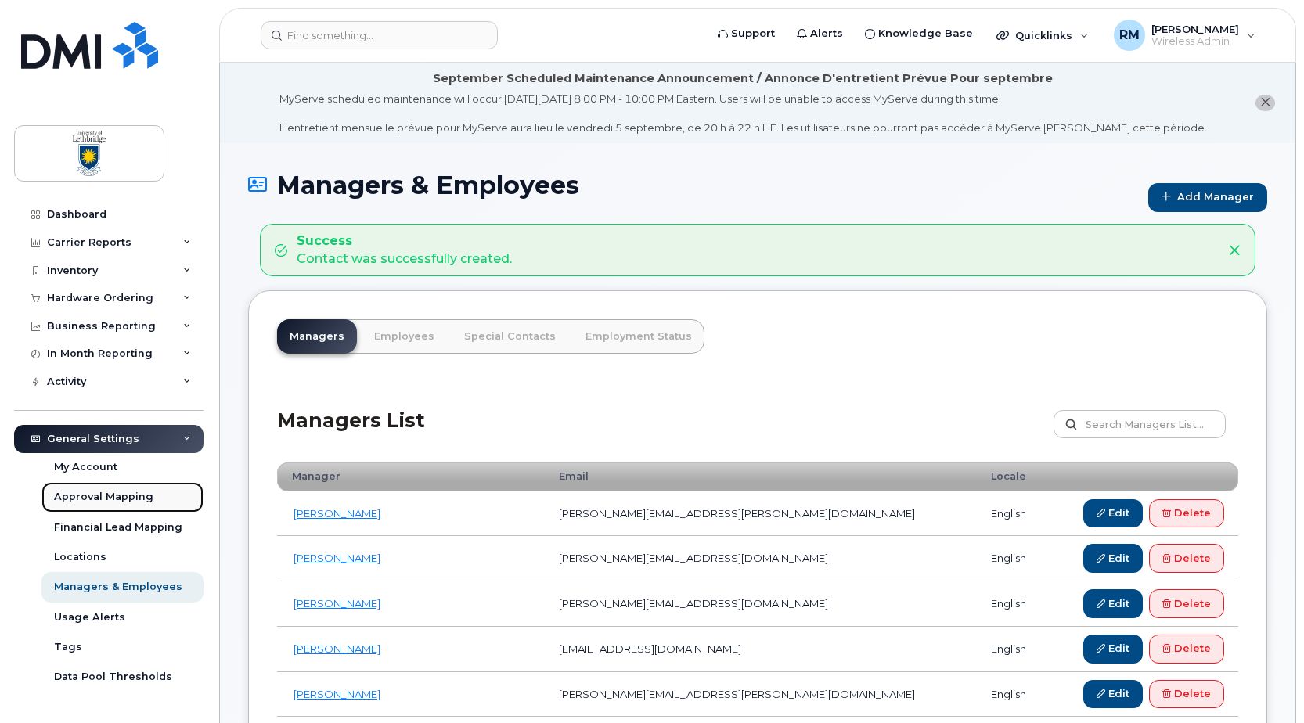
click at [110, 497] on div "Approval Mapping" at bounding box center [103, 497] width 99 height 14
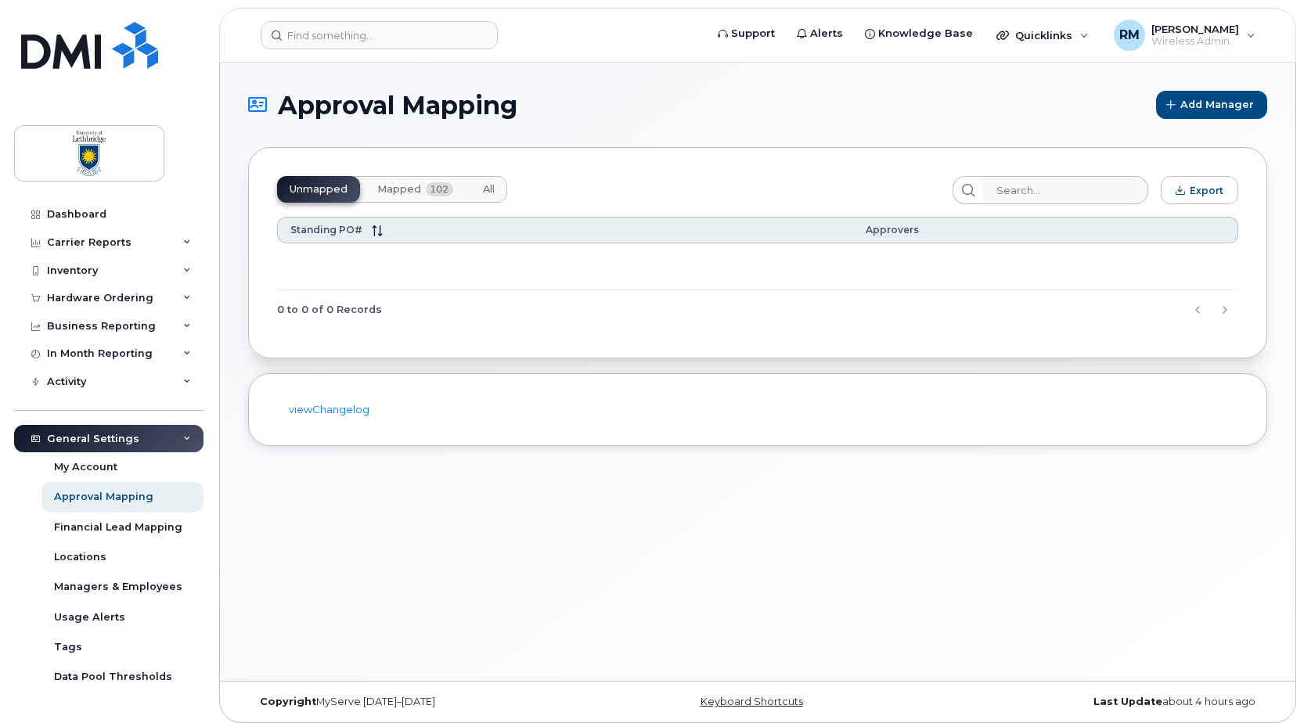
click at [389, 182] on button "Mapped 102" at bounding box center [415, 189] width 101 height 27
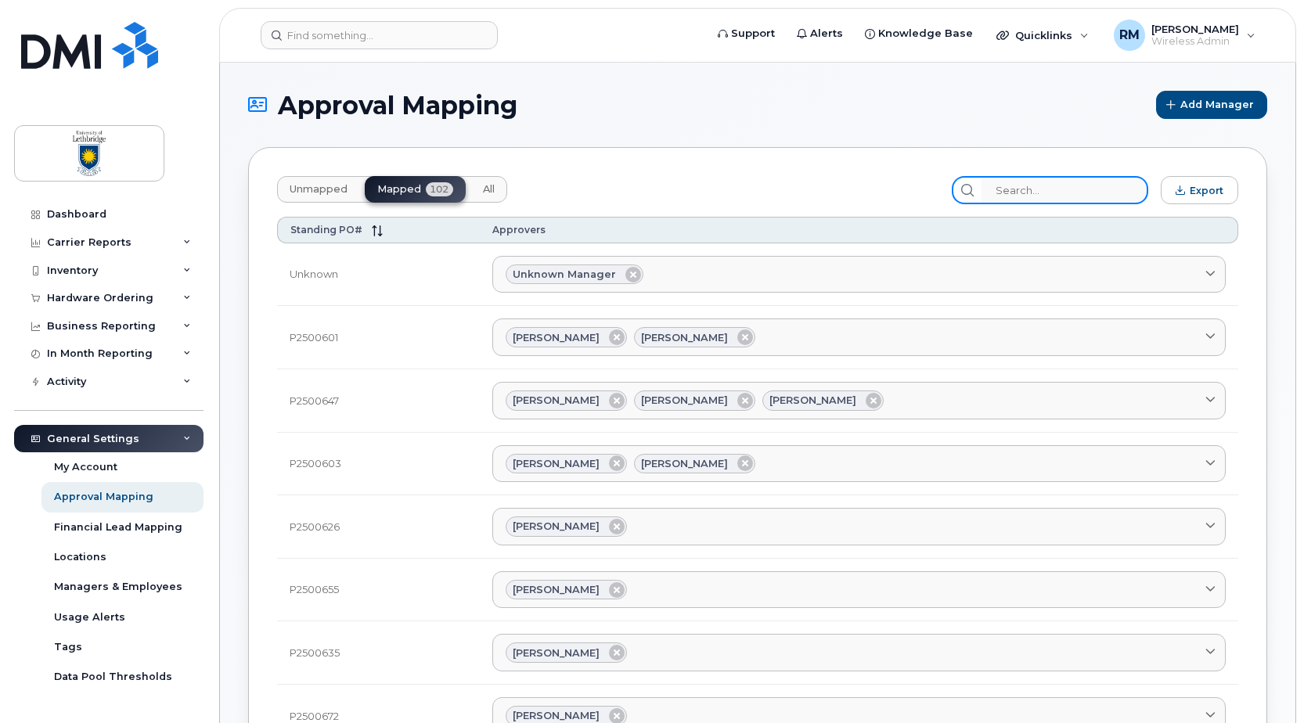
click at [1076, 187] on input "search" at bounding box center [1065, 190] width 167 height 28
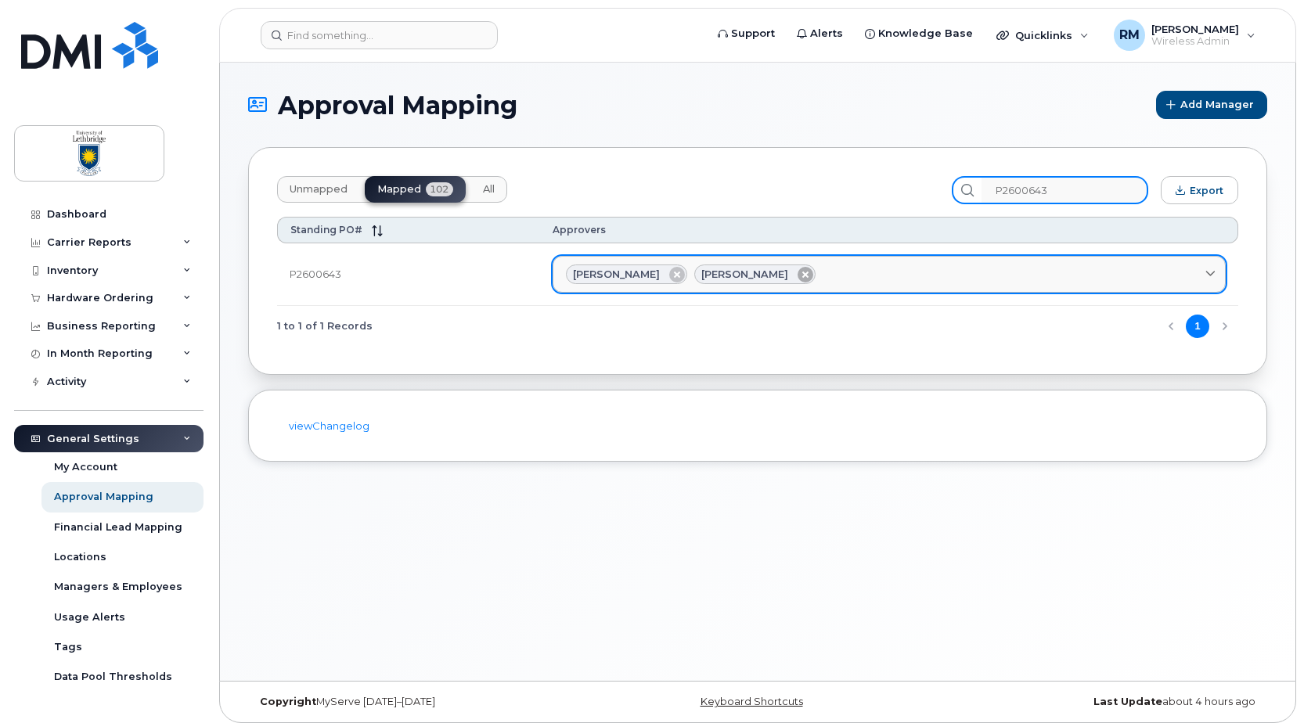
type input "P2600643"
click at [798, 275] on icon at bounding box center [806, 275] width 16 height 16
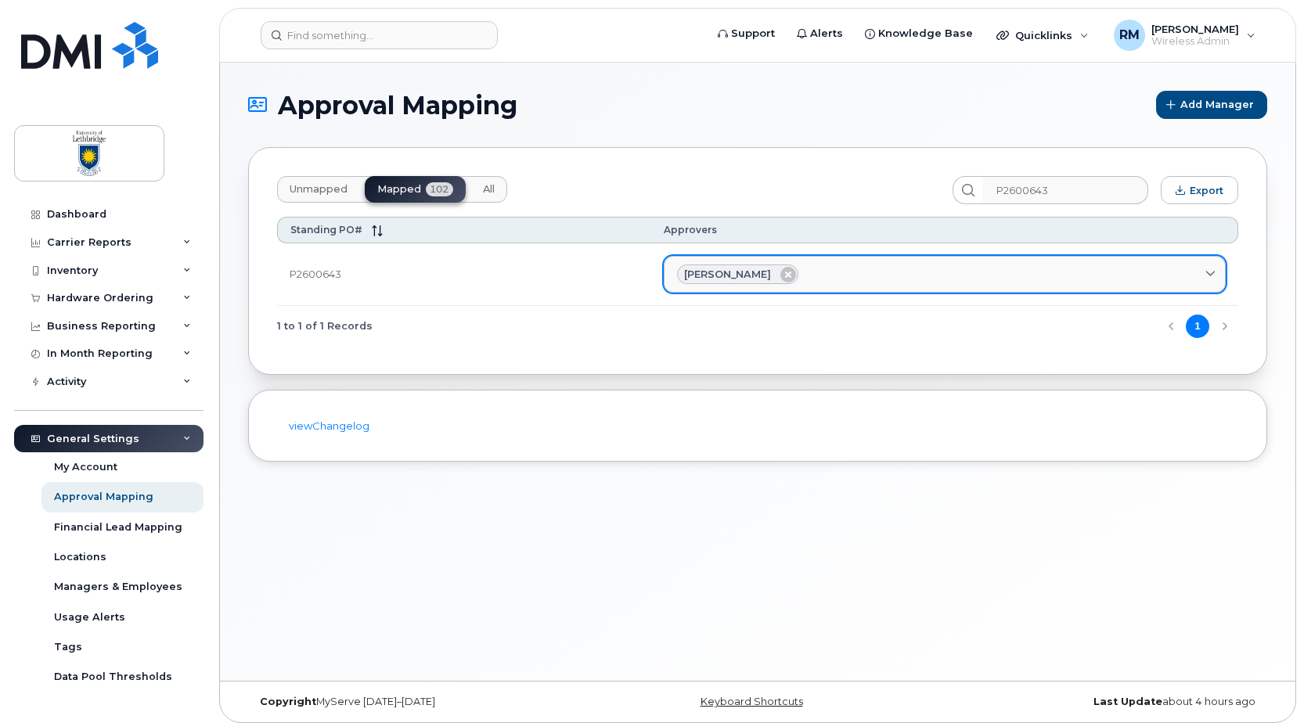
click at [930, 274] on div "Kendra Perks" at bounding box center [945, 275] width 536 height 20
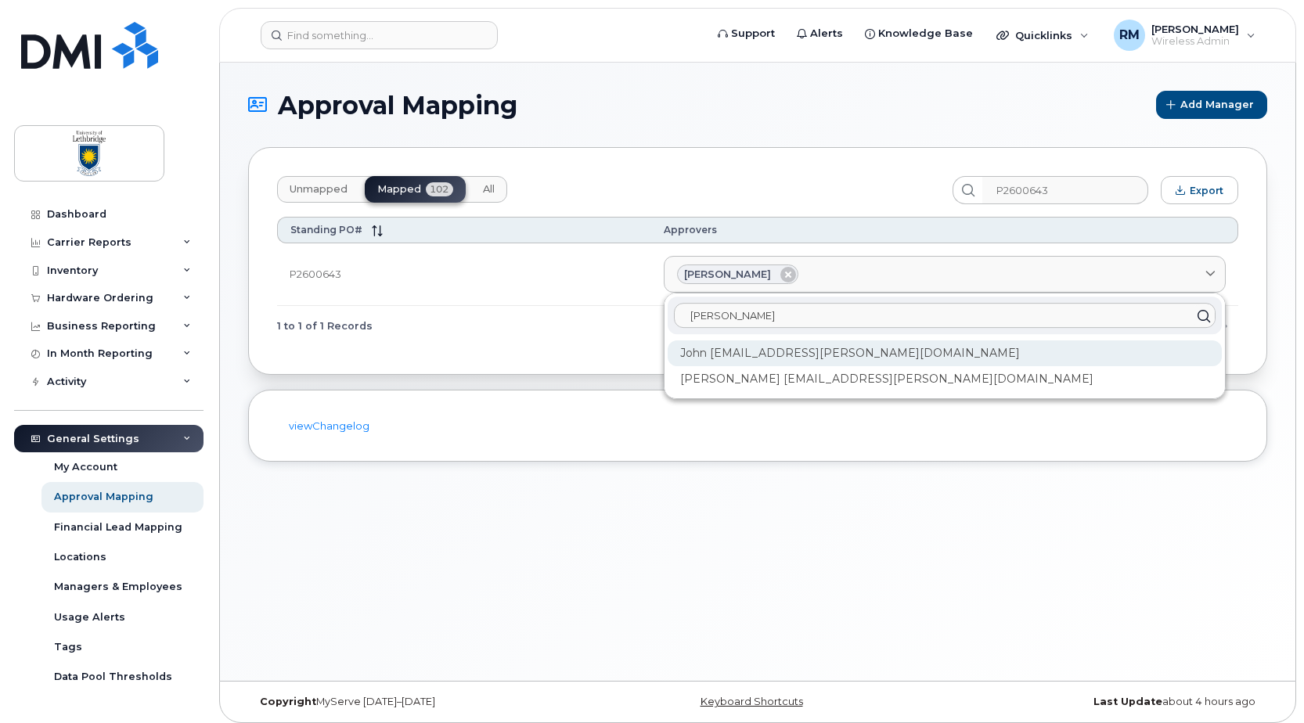
type input "john"
click at [779, 355] on div "John john.okeeffe@uleth.ca" at bounding box center [945, 354] width 554 height 26
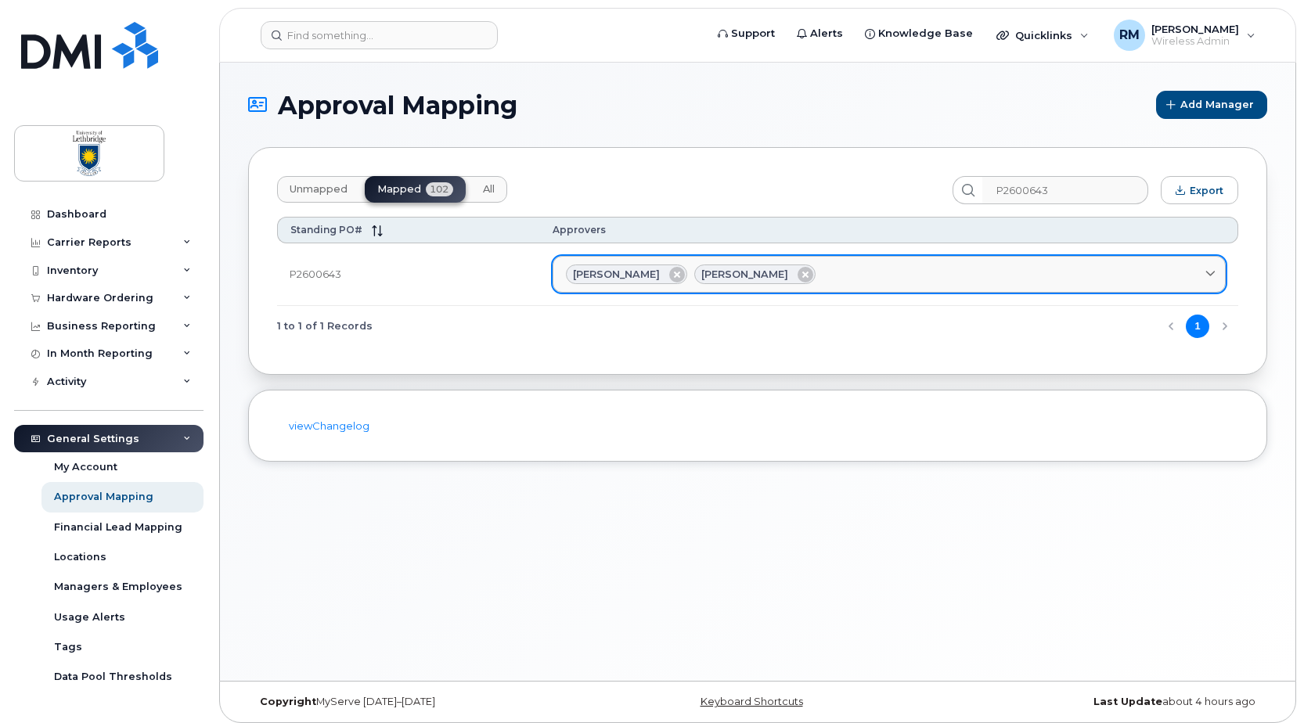
click at [756, 277] on span "John" at bounding box center [744, 274] width 87 height 15
click at [755, 276] on span "John" at bounding box center [744, 274] width 87 height 15
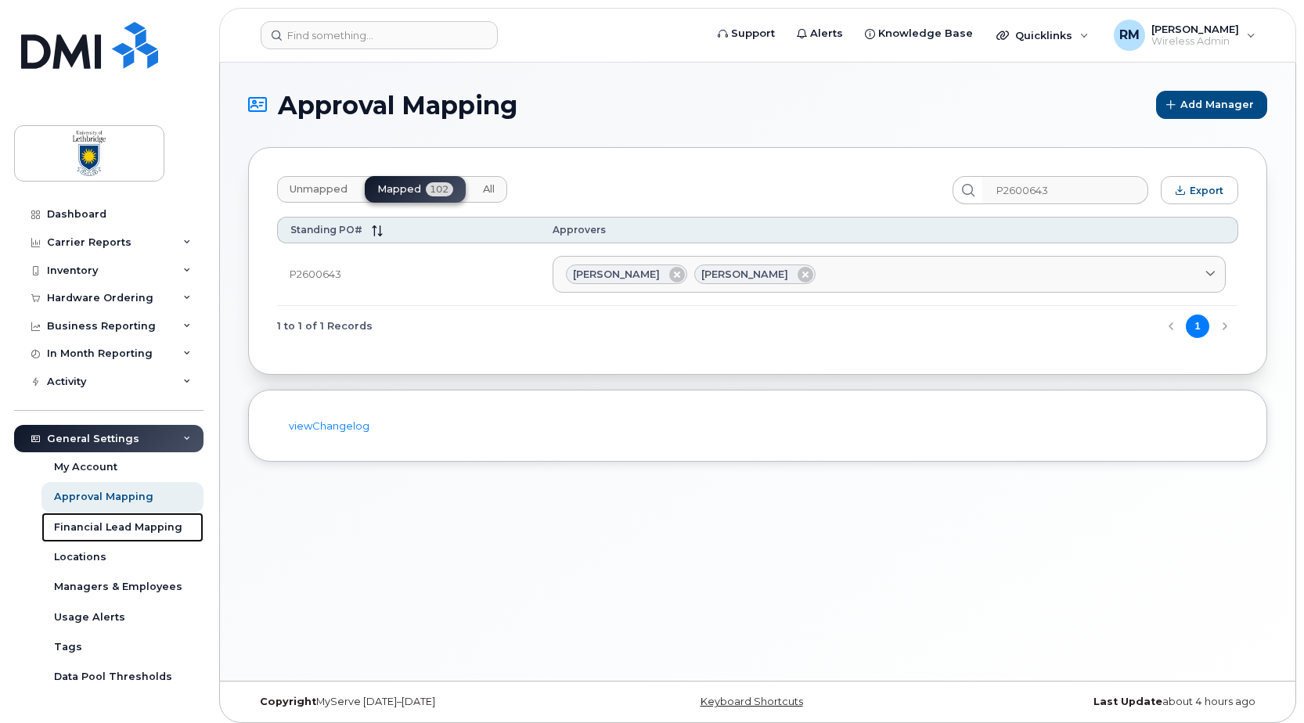
drag, startPoint x: 92, startPoint y: 528, endPoint x: 453, endPoint y: 423, distance: 376.8
click at [92, 528] on div "Financial Lead Mapping" at bounding box center [118, 528] width 128 height 14
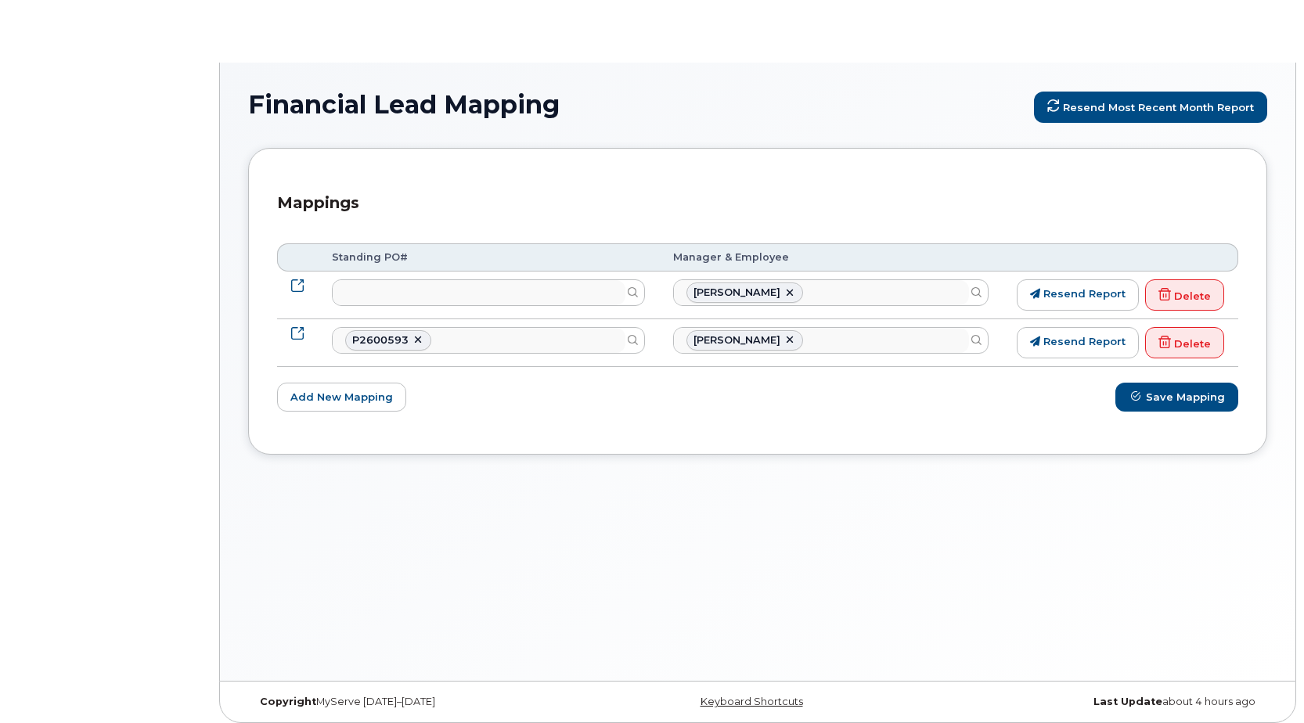
select select
select select "35636669"
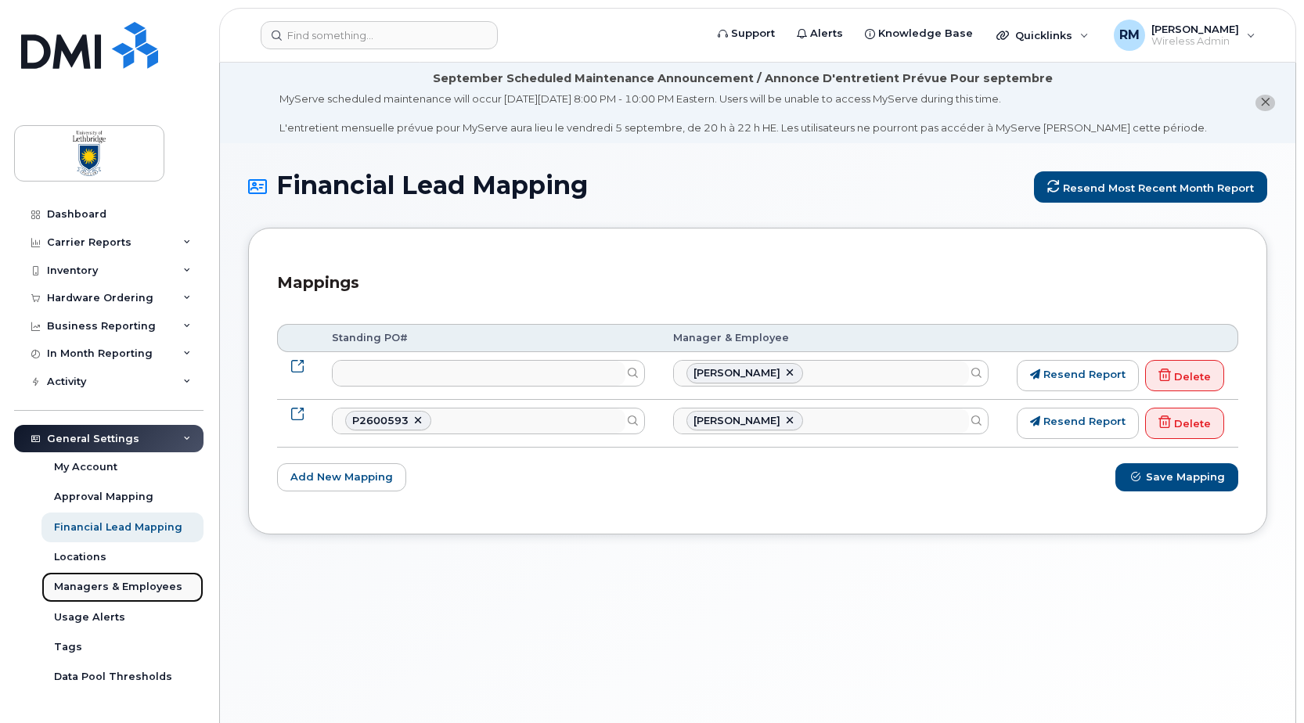
drag, startPoint x: 81, startPoint y: 582, endPoint x: 108, endPoint y: 578, distance: 27.7
click at [81, 582] on div "Managers & Employees" at bounding box center [118, 587] width 128 height 14
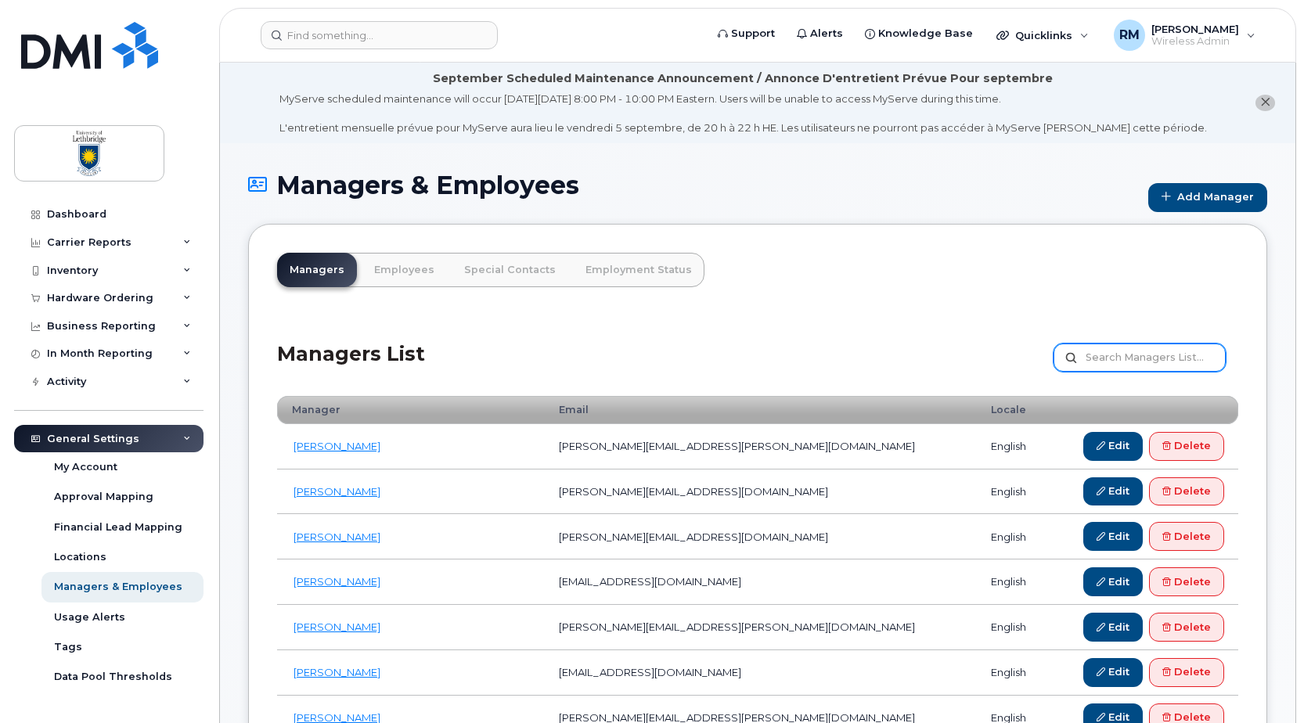
click at [1117, 356] on input "text" at bounding box center [1140, 358] width 172 height 28
type input "[PERSON_NAME]"
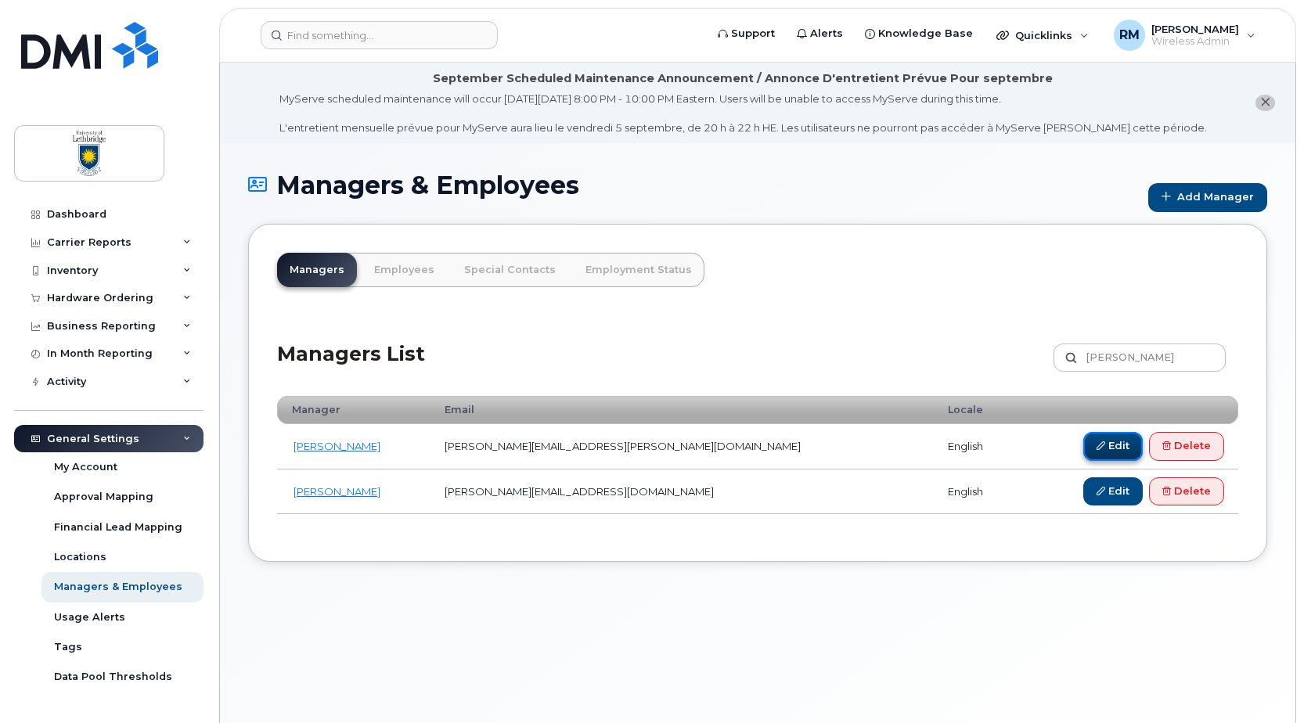
drag, startPoint x: 1118, startPoint y: 445, endPoint x: 1098, endPoint y: 445, distance: 19.6
click at [1118, 445] on link "Edit" at bounding box center [1114, 446] width 60 height 29
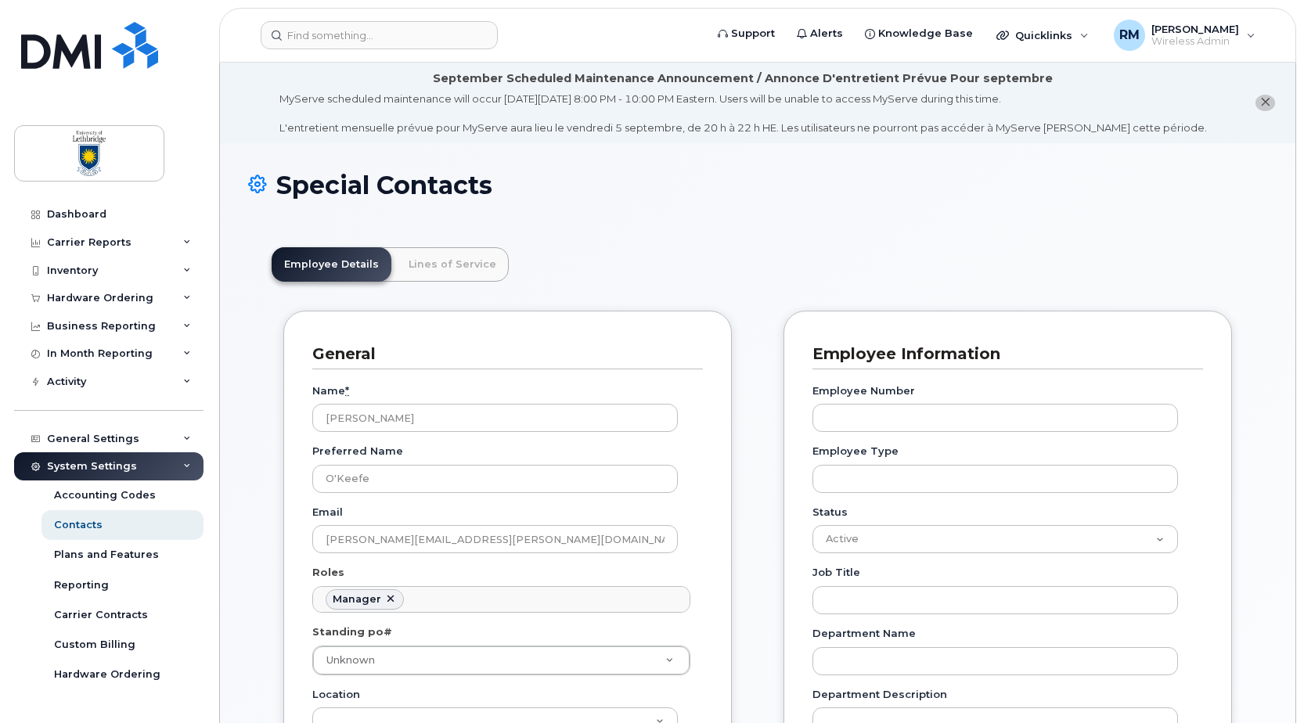
scroll to position [121, 0]
click at [391, 414] on input "John" at bounding box center [495, 418] width 366 height 28
drag, startPoint x: 391, startPoint y: 414, endPoint x: 290, endPoint y: 413, distance: 100.2
click at [290, 413] on div "General Name * John Preferred Name O'Keefe Email john.okeeffe@uleth.ca Roles Ma…" at bounding box center [507, 678] width 449 height 734
click at [706, 523] on div "General Name * Preferred Name O'Keefe Email john.okeeffe@uleth.ca Roles Manager…" at bounding box center [507, 678] width 449 height 734
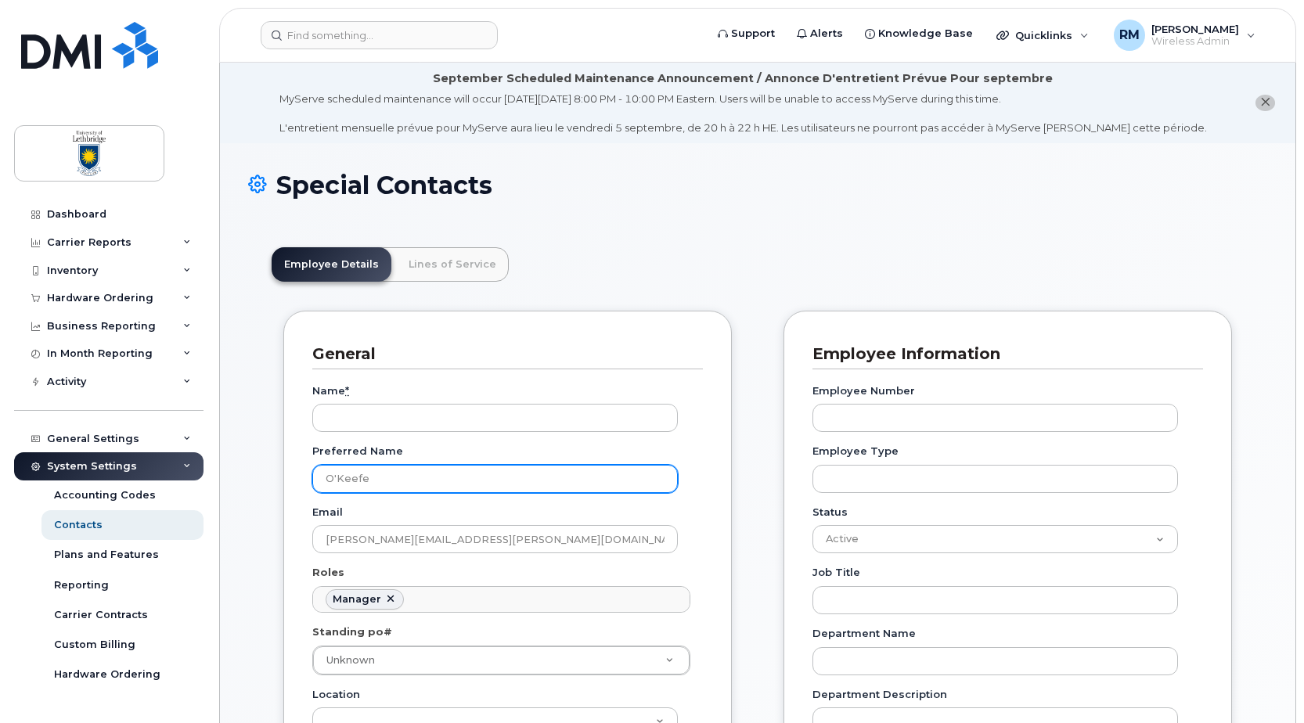
drag, startPoint x: 420, startPoint y: 485, endPoint x: 249, endPoint y: 465, distance: 172.6
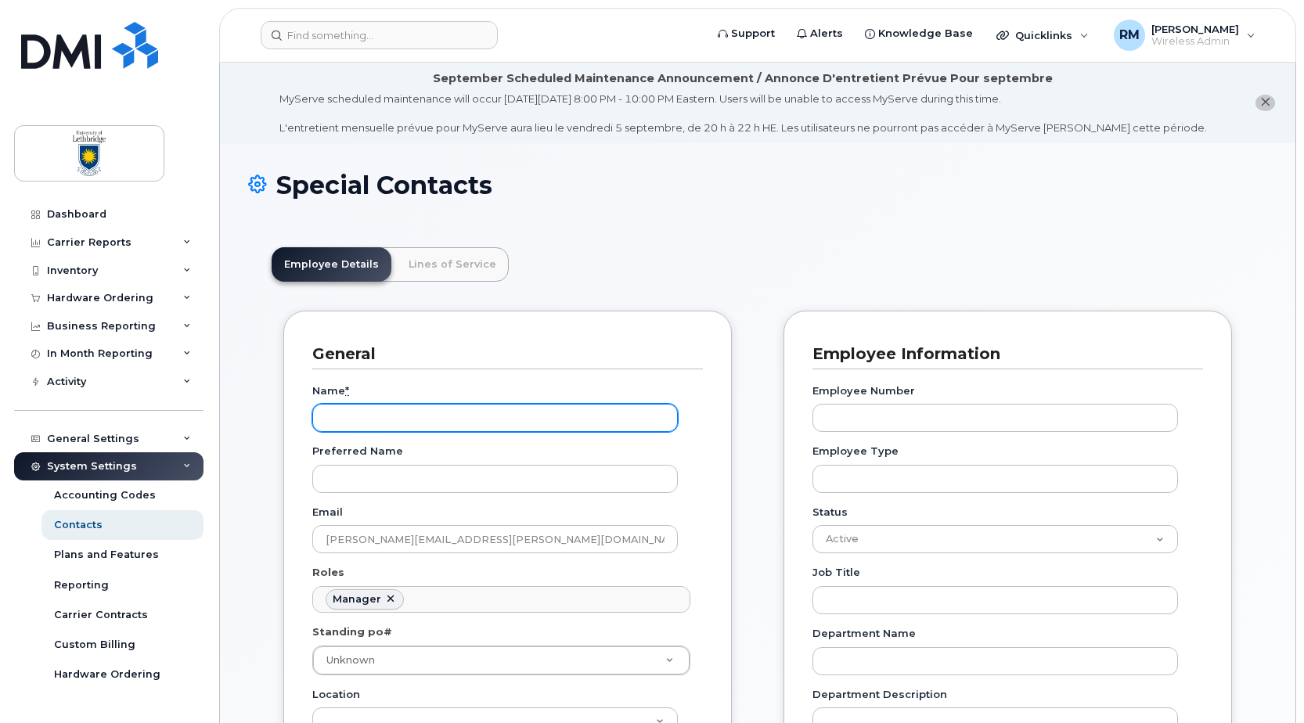
drag, startPoint x: 344, startPoint y: 418, endPoint x: 370, endPoint y: 421, distance: 26.0
click at [344, 418] on input "Name *" at bounding box center [495, 418] width 366 height 28
click at [347, 412] on input "Name *" at bounding box center [495, 418] width 366 height 28
paste input "[PERSON_NAME]"
type input "[PERSON_NAME]"
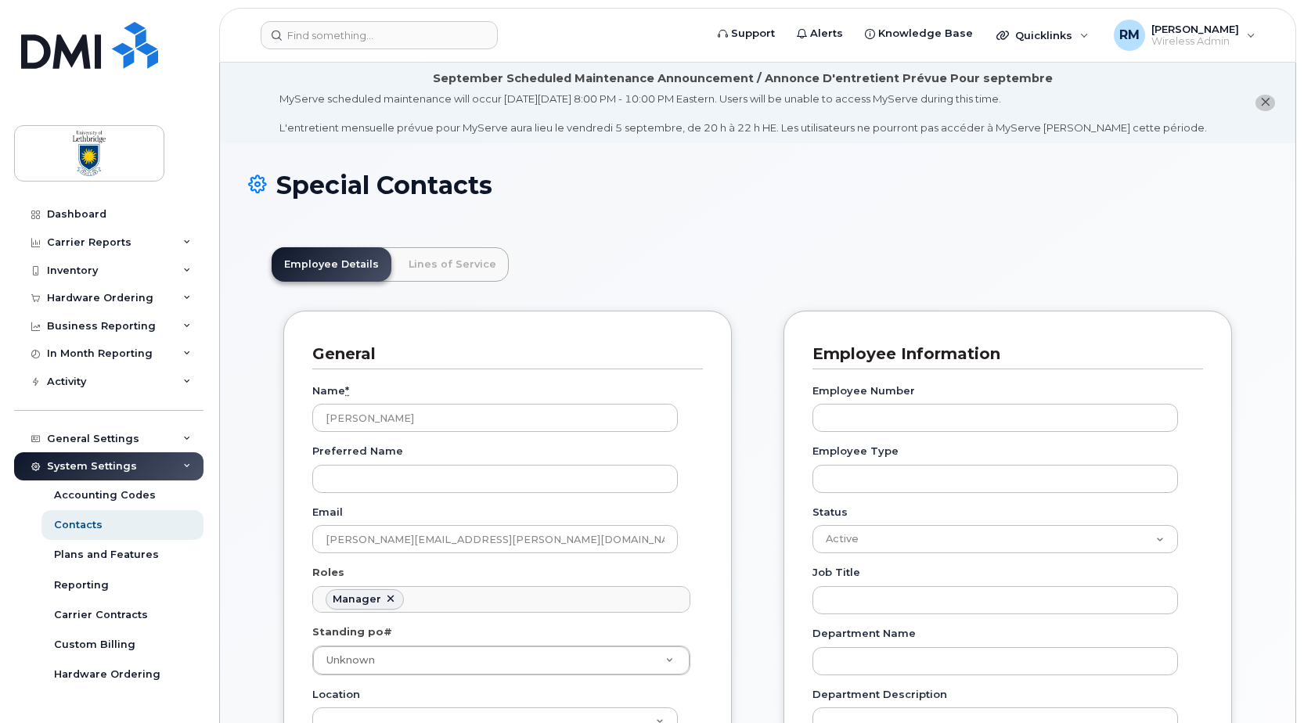
click at [630, 272] on header "Employee Details Lines of Service" at bounding box center [758, 264] width 972 height 34
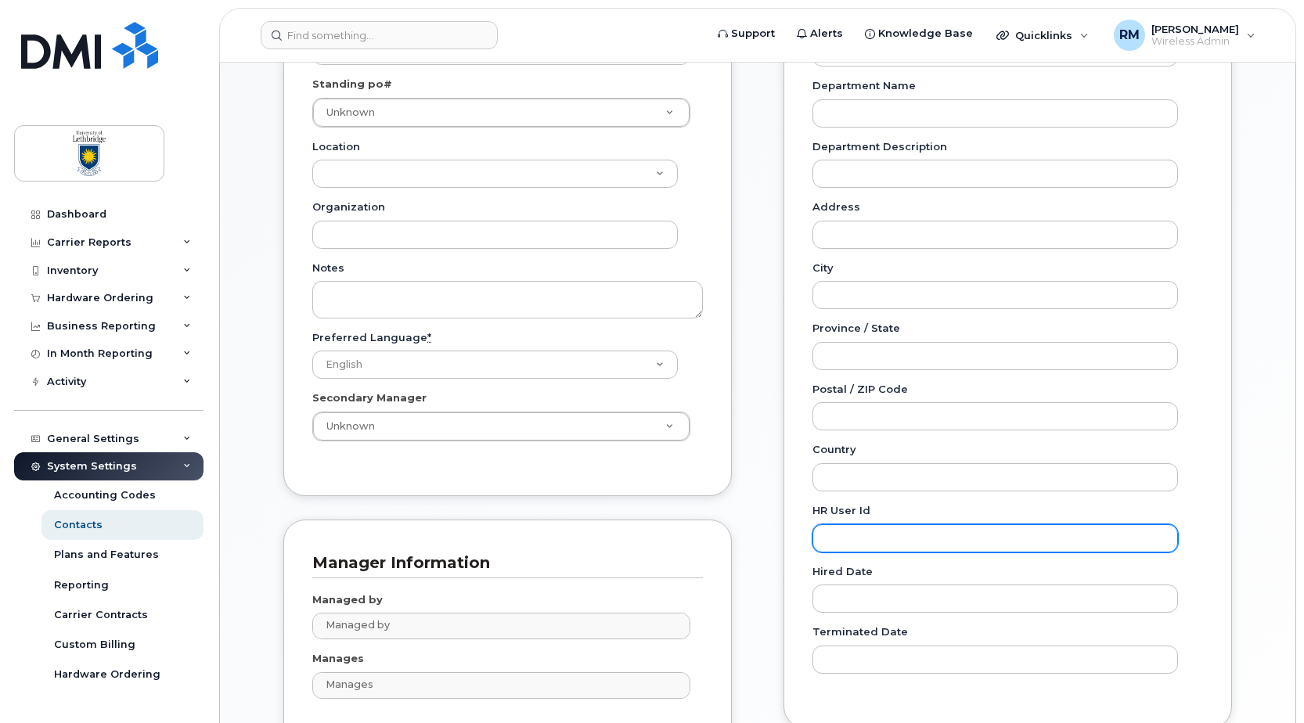
scroll to position [861, 0]
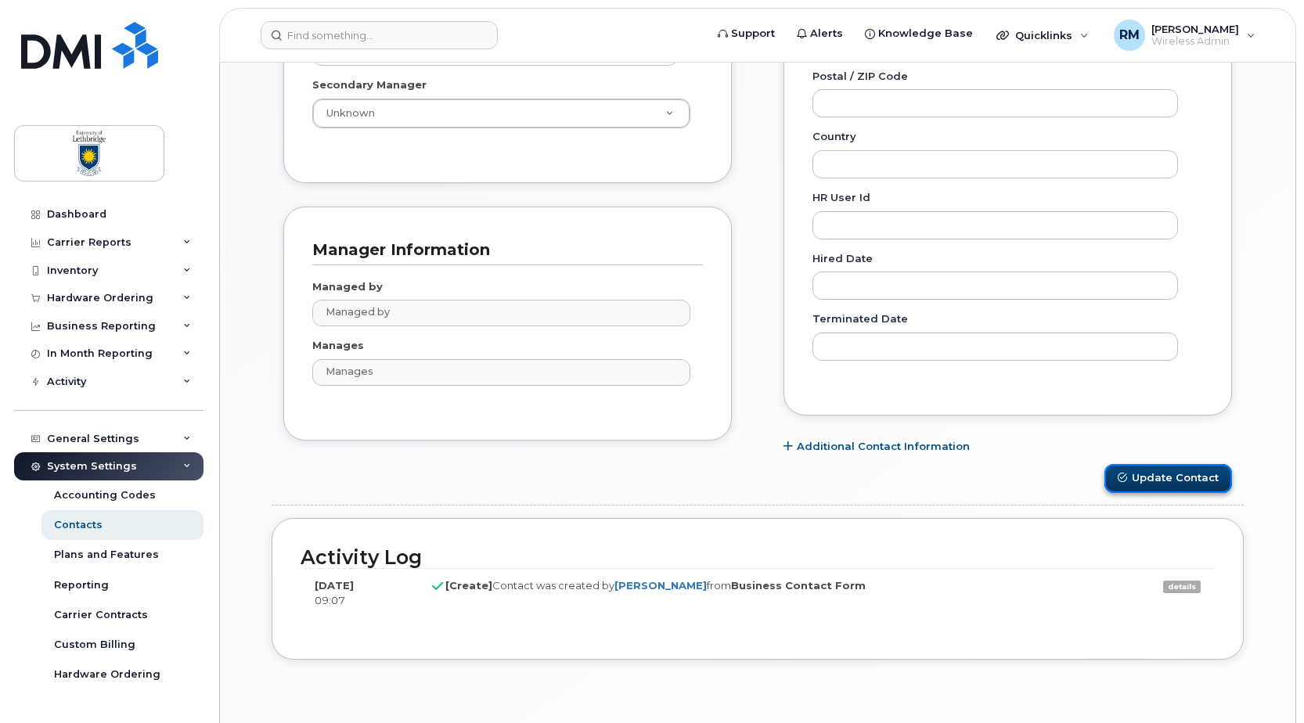
click at [1181, 474] on button "Update Contact" at bounding box center [1169, 478] width 128 height 29
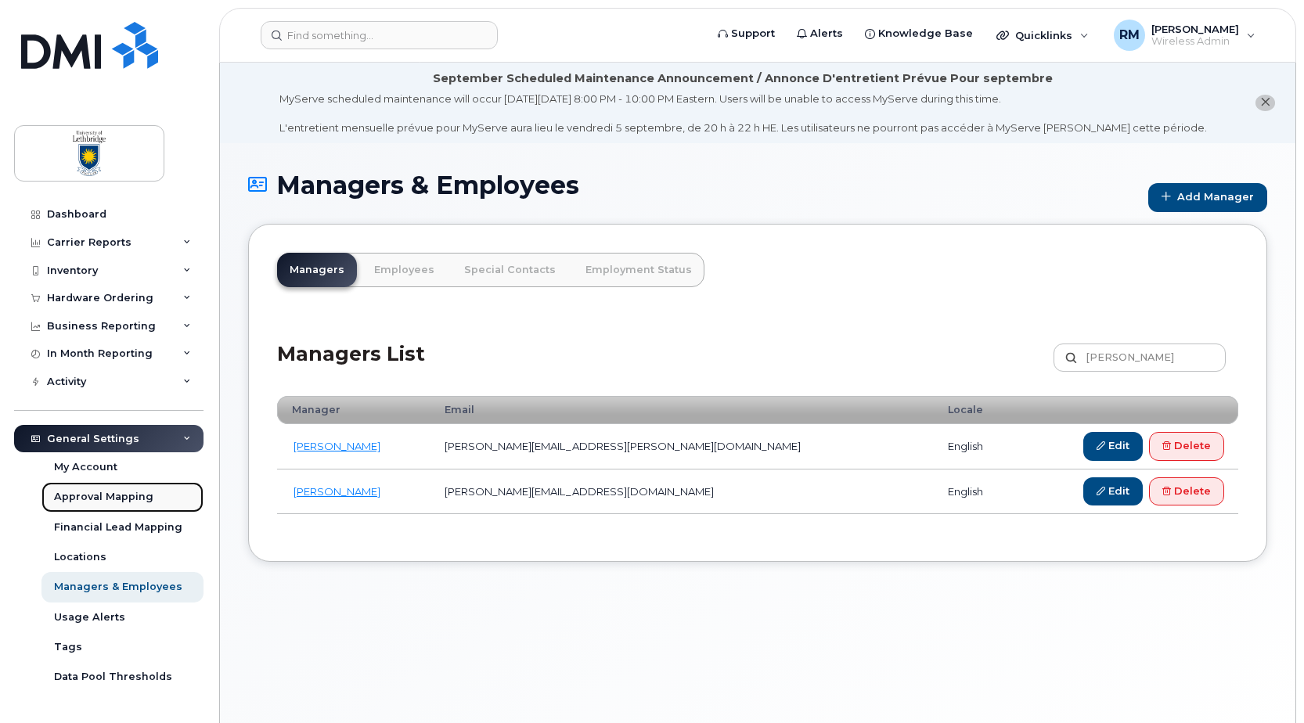
click at [94, 489] on link "Approval Mapping" at bounding box center [122, 497] width 162 height 30
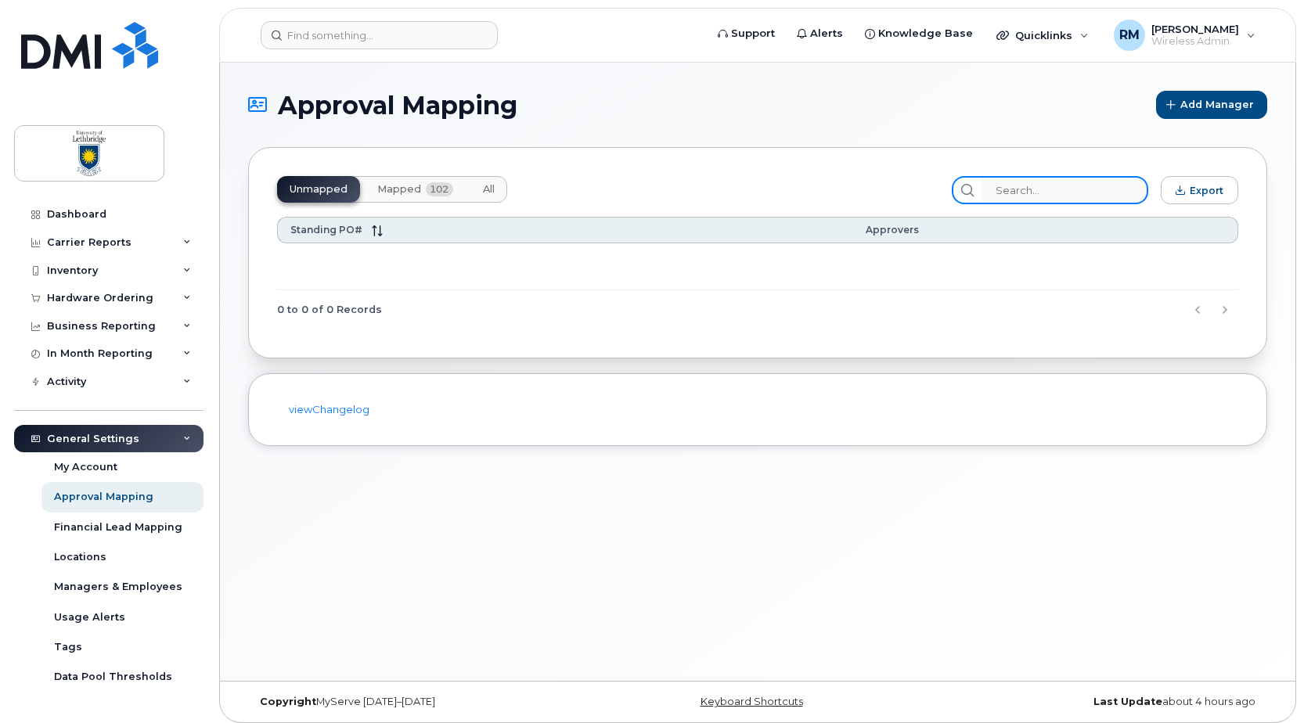
click at [1042, 182] on input "search" at bounding box center [1065, 190] width 167 height 28
click at [1055, 186] on input "P2600643" at bounding box center [1065, 190] width 167 height 28
type input "P2600643"
click at [411, 192] on span "Mapped" at bounding box center [399, 189] width 44 height 13
